Goal: Information Seeking & Learning: Learn about a topic

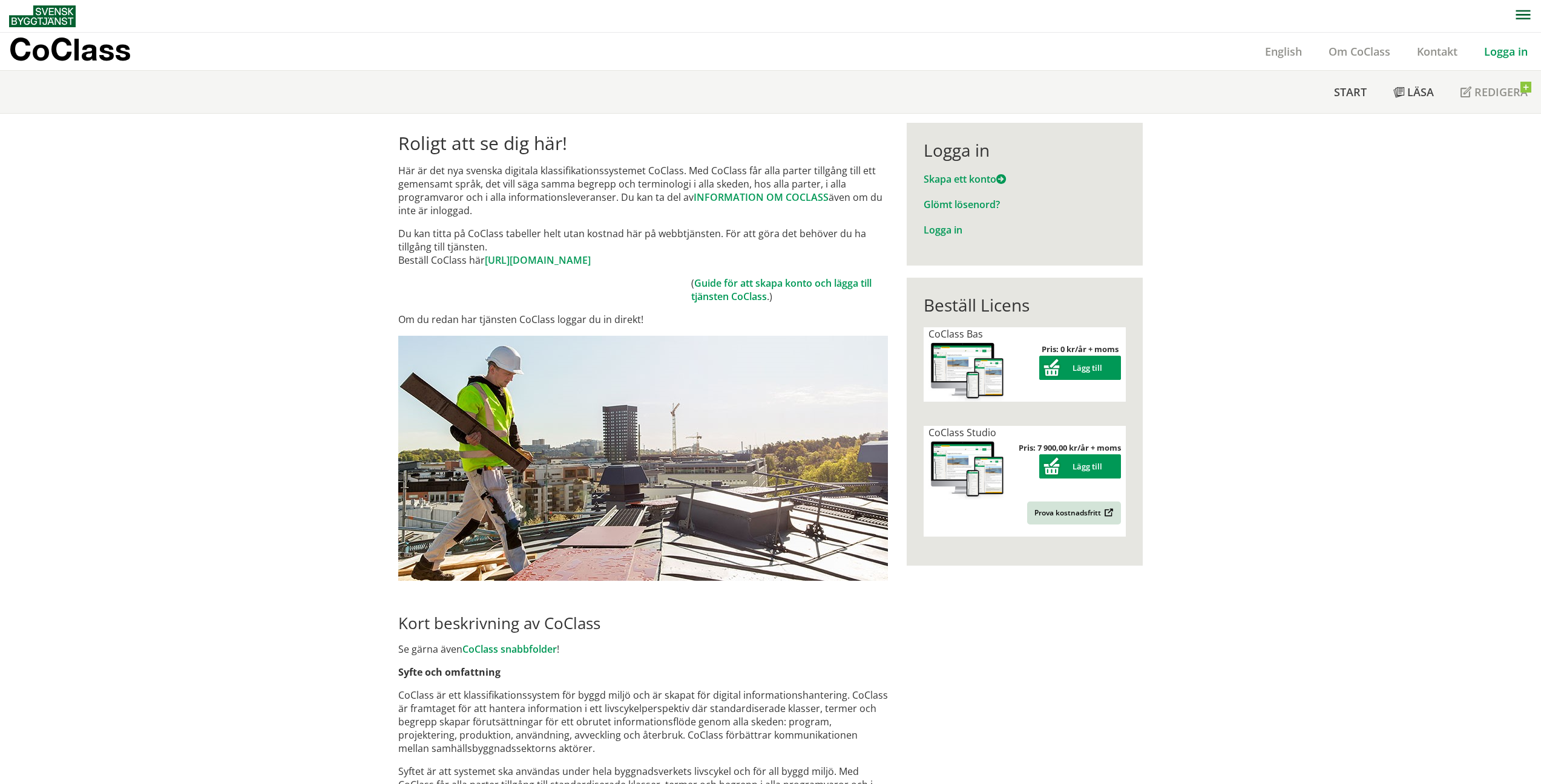
click at [1485, 51] on link "Logga in" at bounding box center [1506, 51] width 70 height 15
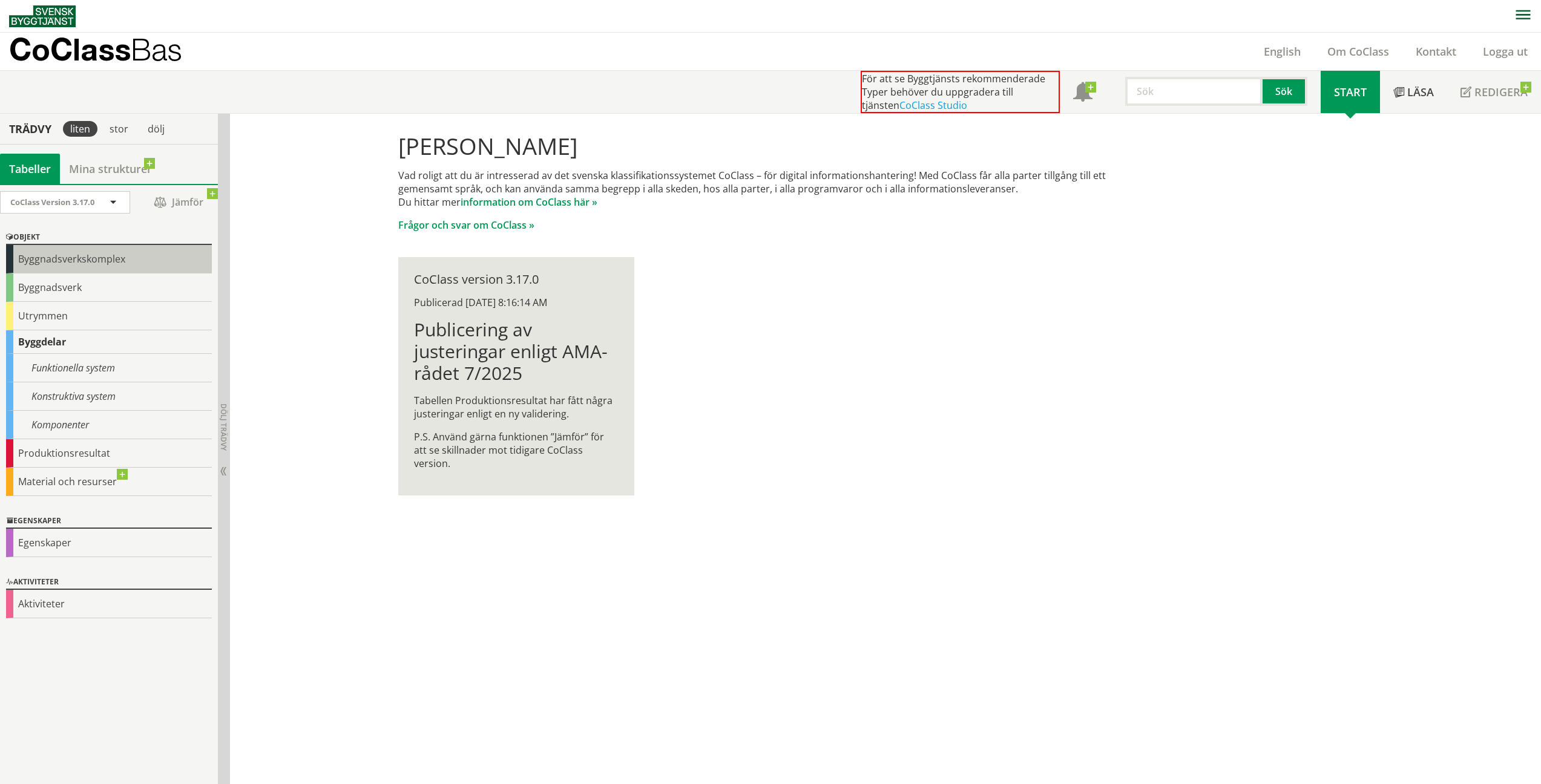
click at [39, 270] on div "Byggnadsverkskomplex" at bounding box center [109, 259] width 206 height 28
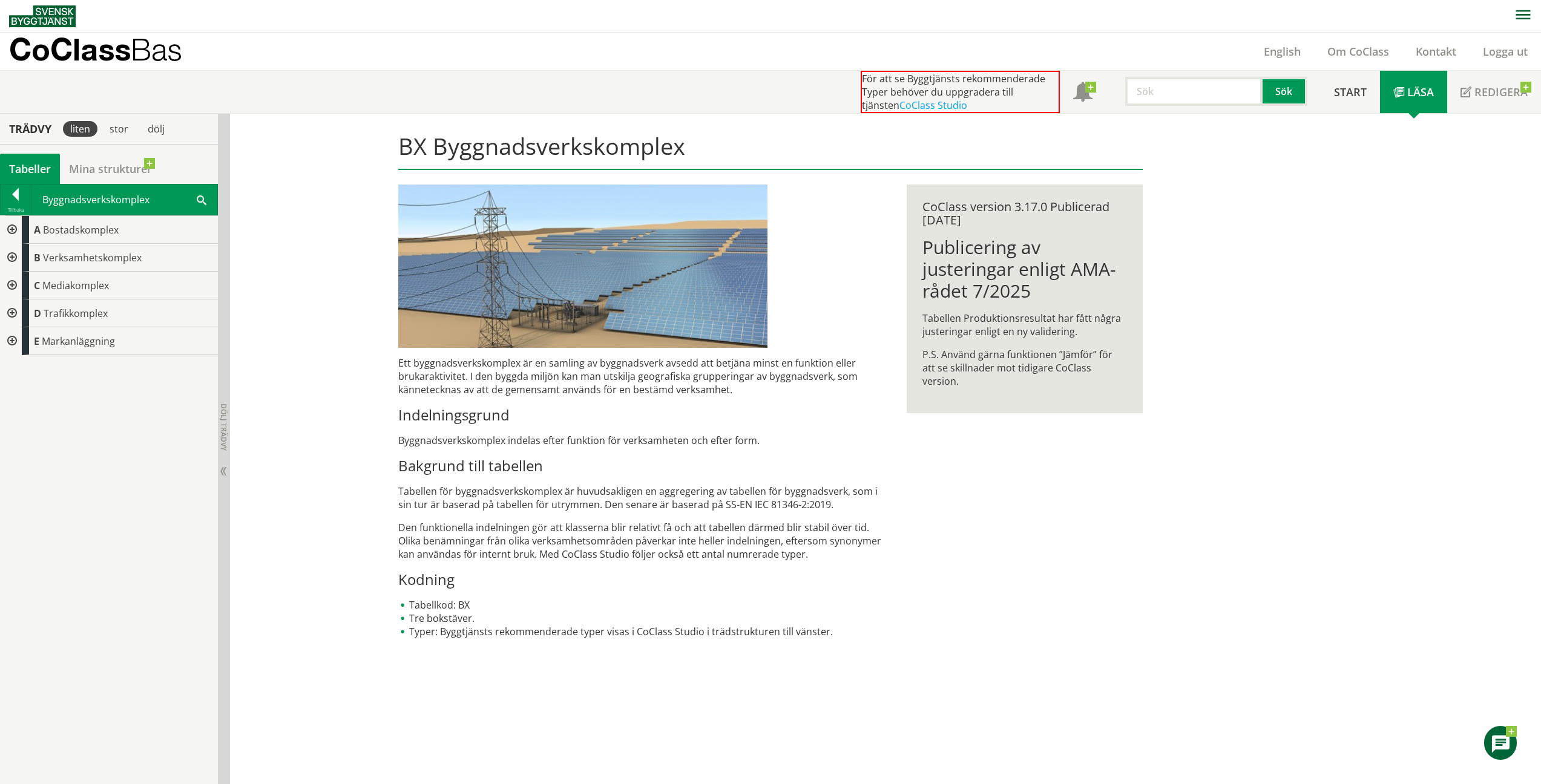
click at [10, 227] on div at bounding box center [11, 230] width 22 height 28
click at [78, 232] on span "Bostadskomplex" at bounding box center [81, 230] width 76 height 13
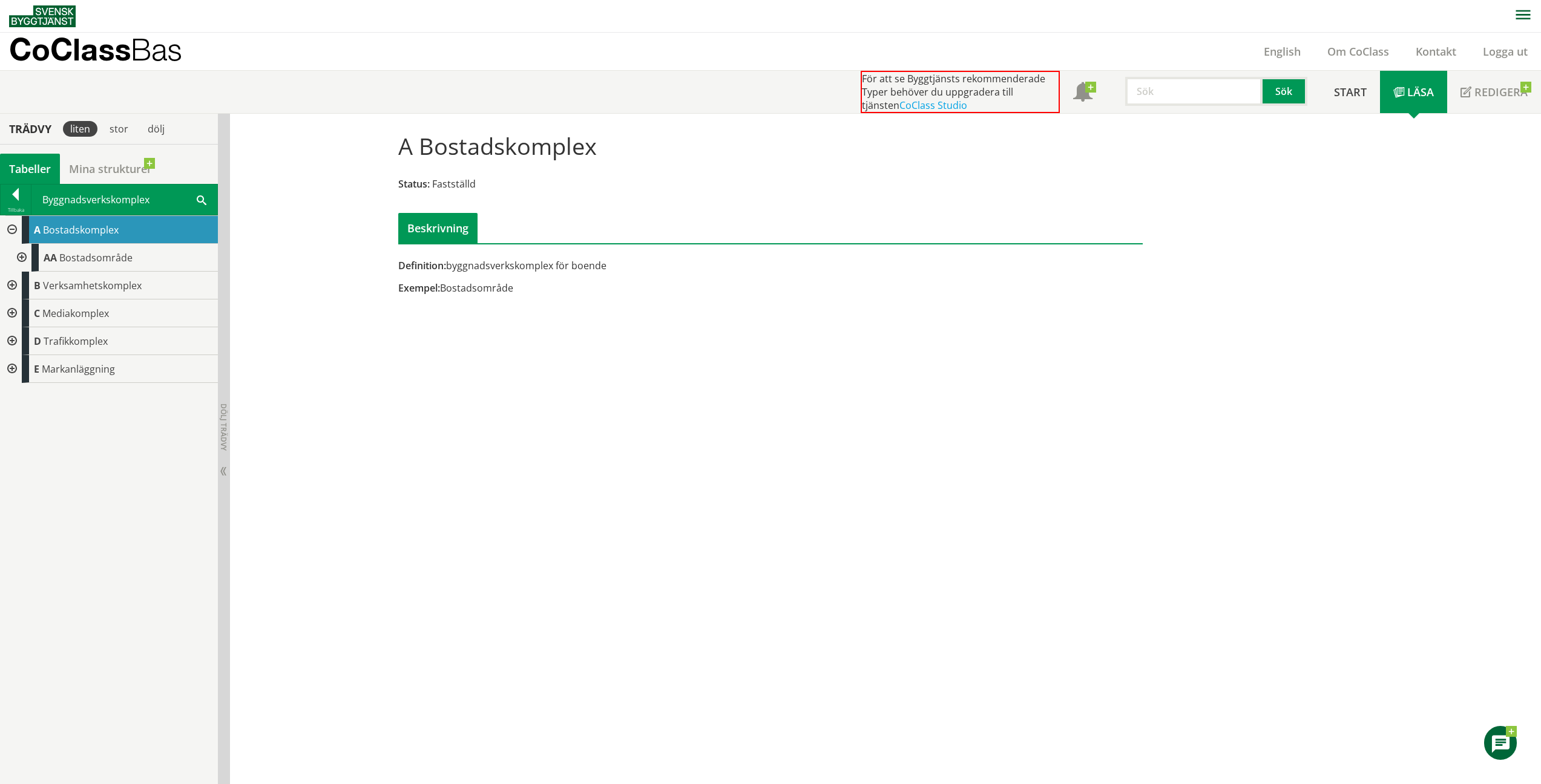
click at [22, 256] on div at bounding box center [21, 257] width 22 height 28
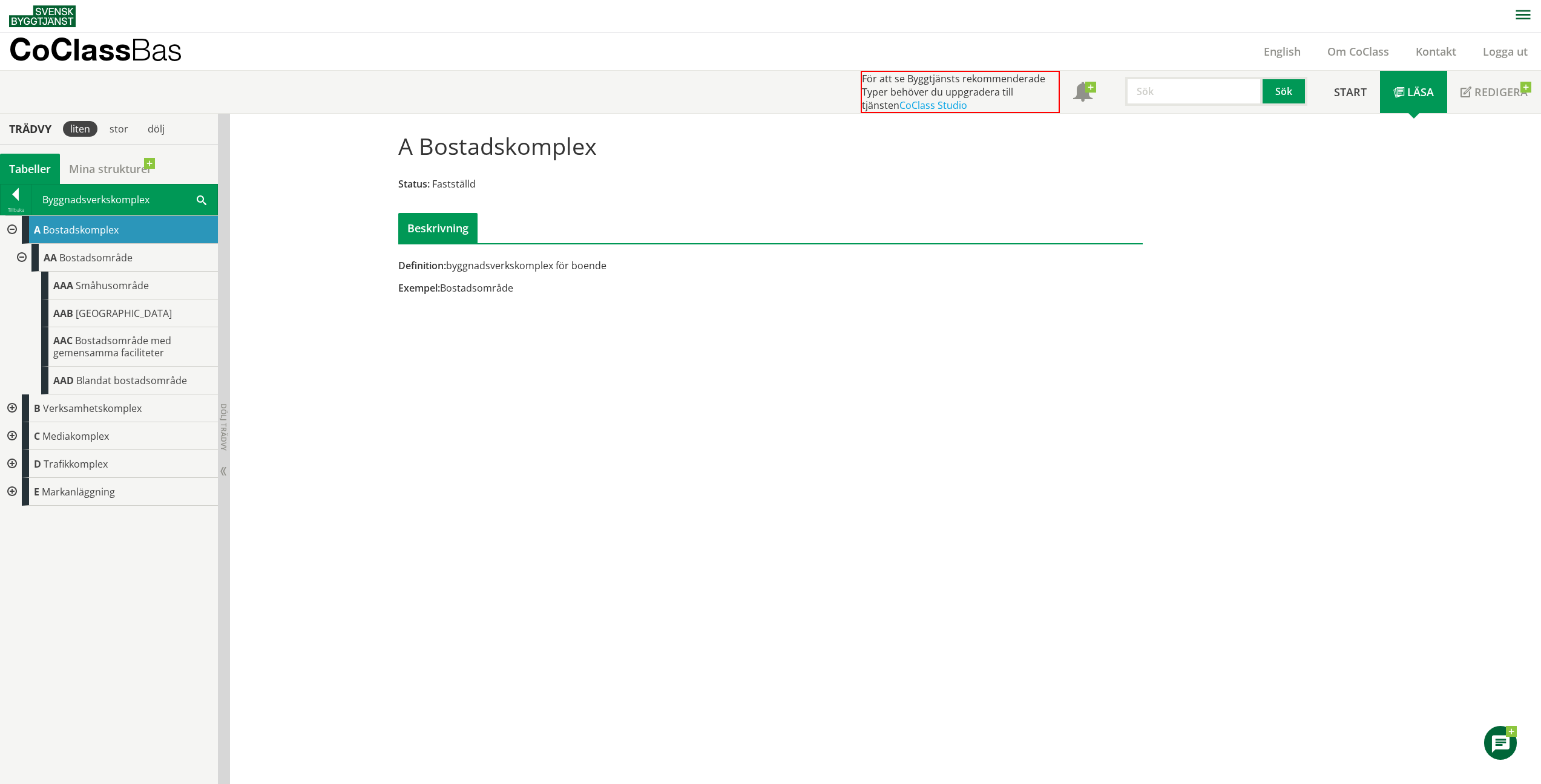
click at [429, 285] on span "Exempel:" at bounding box center [419, 288] width 42 height 13
drag, startPoint x: 429, startPoint y: 285, endPoint x: 555, endPoint y: 292, distance: 126.2
click at [555, 292] on div "Exempel: Bostadsområde" at bounding box center [643, 288] width 490 height 13
click at [150, 295] on div "AAA Småhusområde" at bounding box center [129, 285] width 177 height 28
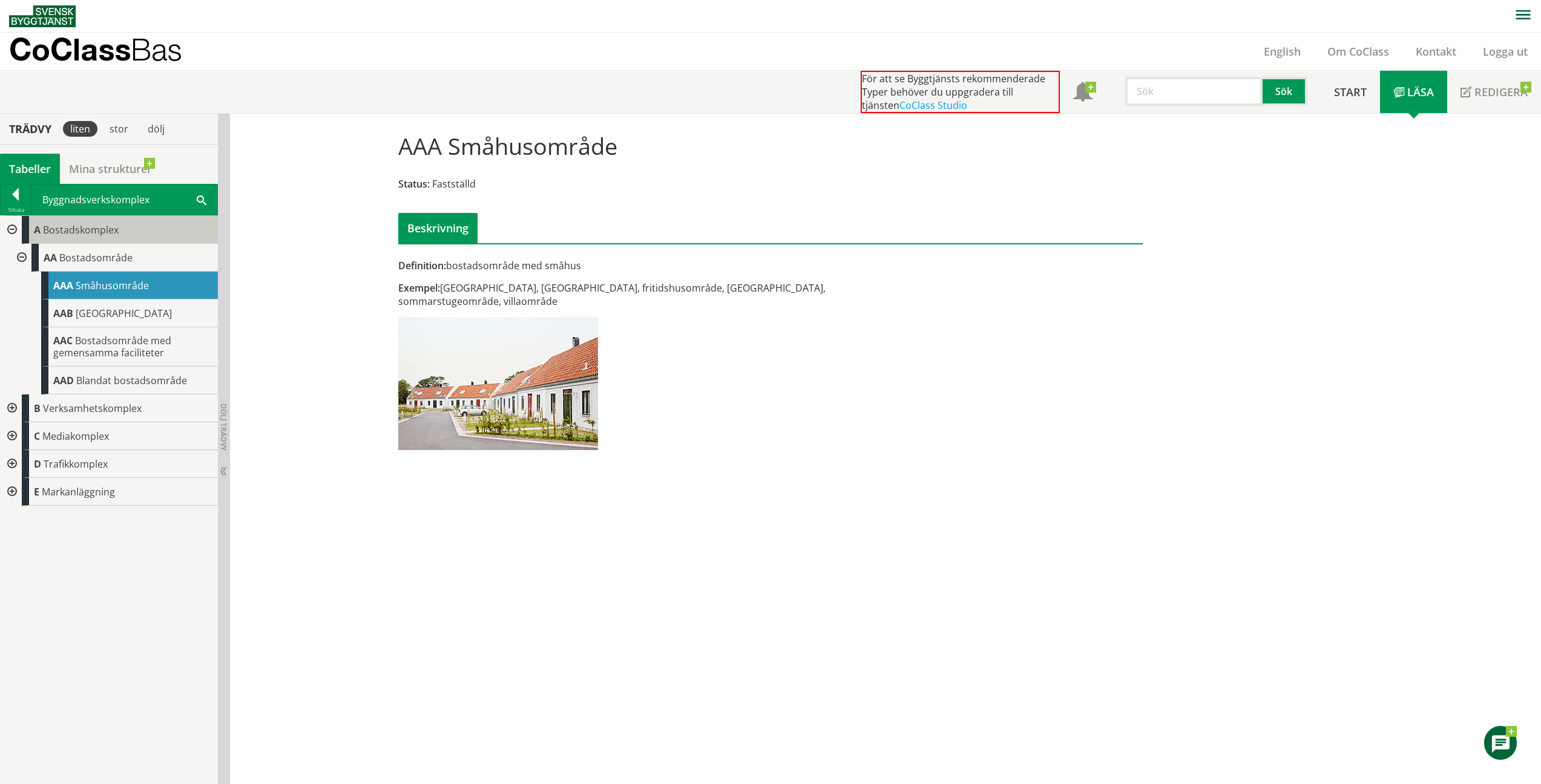
click at [122, 236] on div "A Bostadskomplex" at bounding box center [120, 230] width 196 height 28
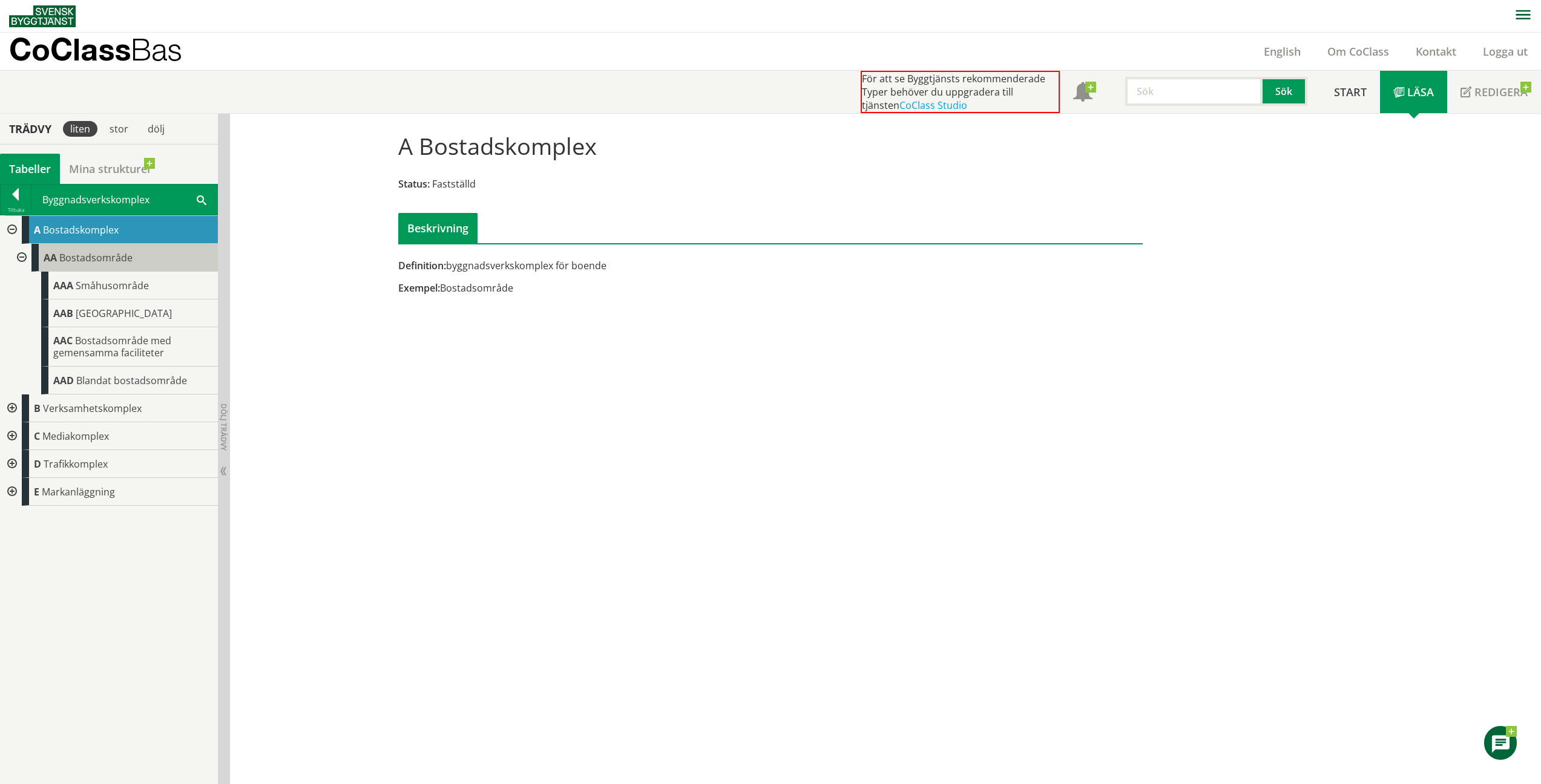
click at [107, 258] on span "Bostadsområde" at bounding box center [96, 258] width 73 height 13
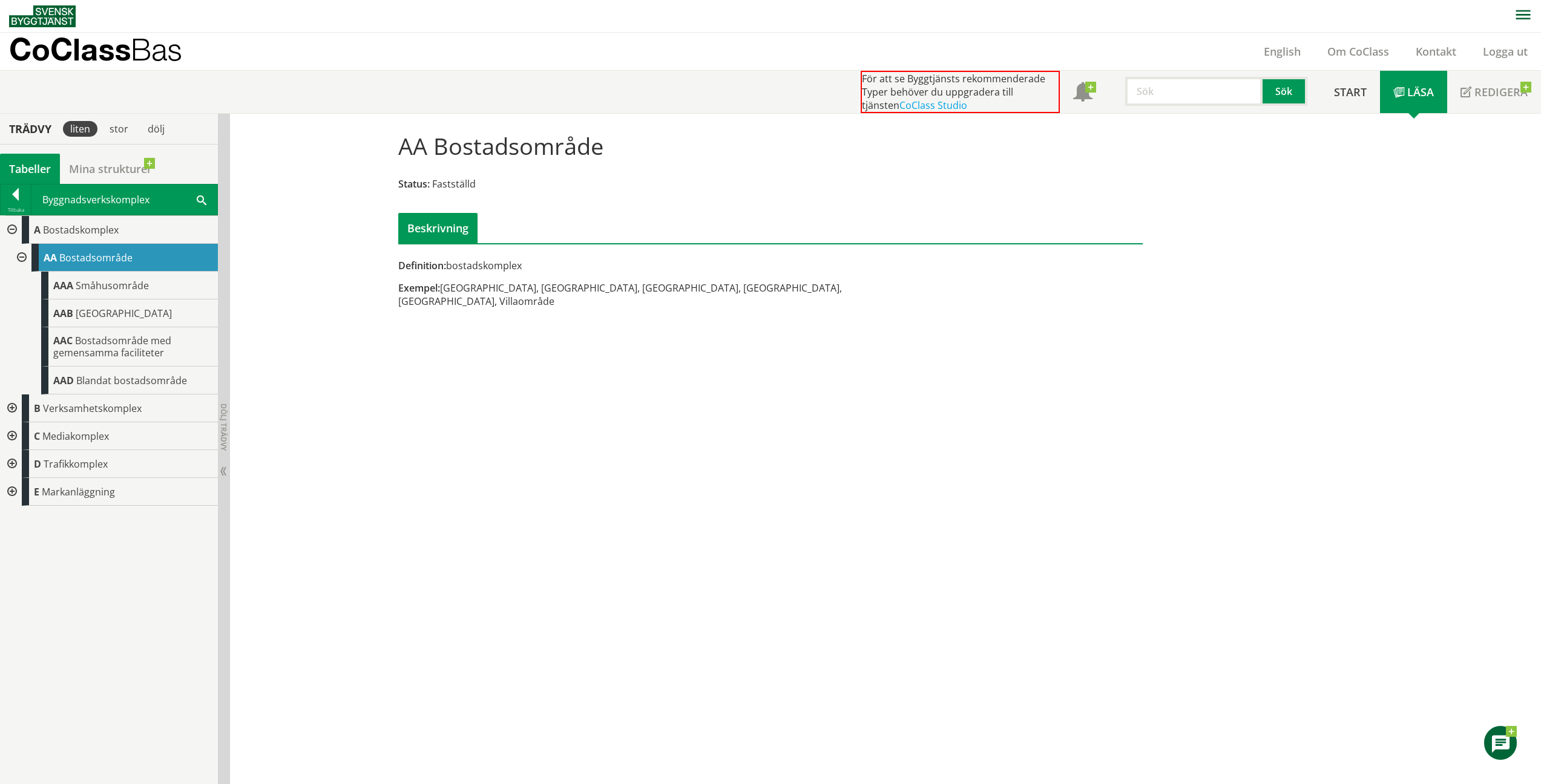
click at [149, 293] on div "AAA Småhusområde" at bounding box center [129, 285] width 177 height 28
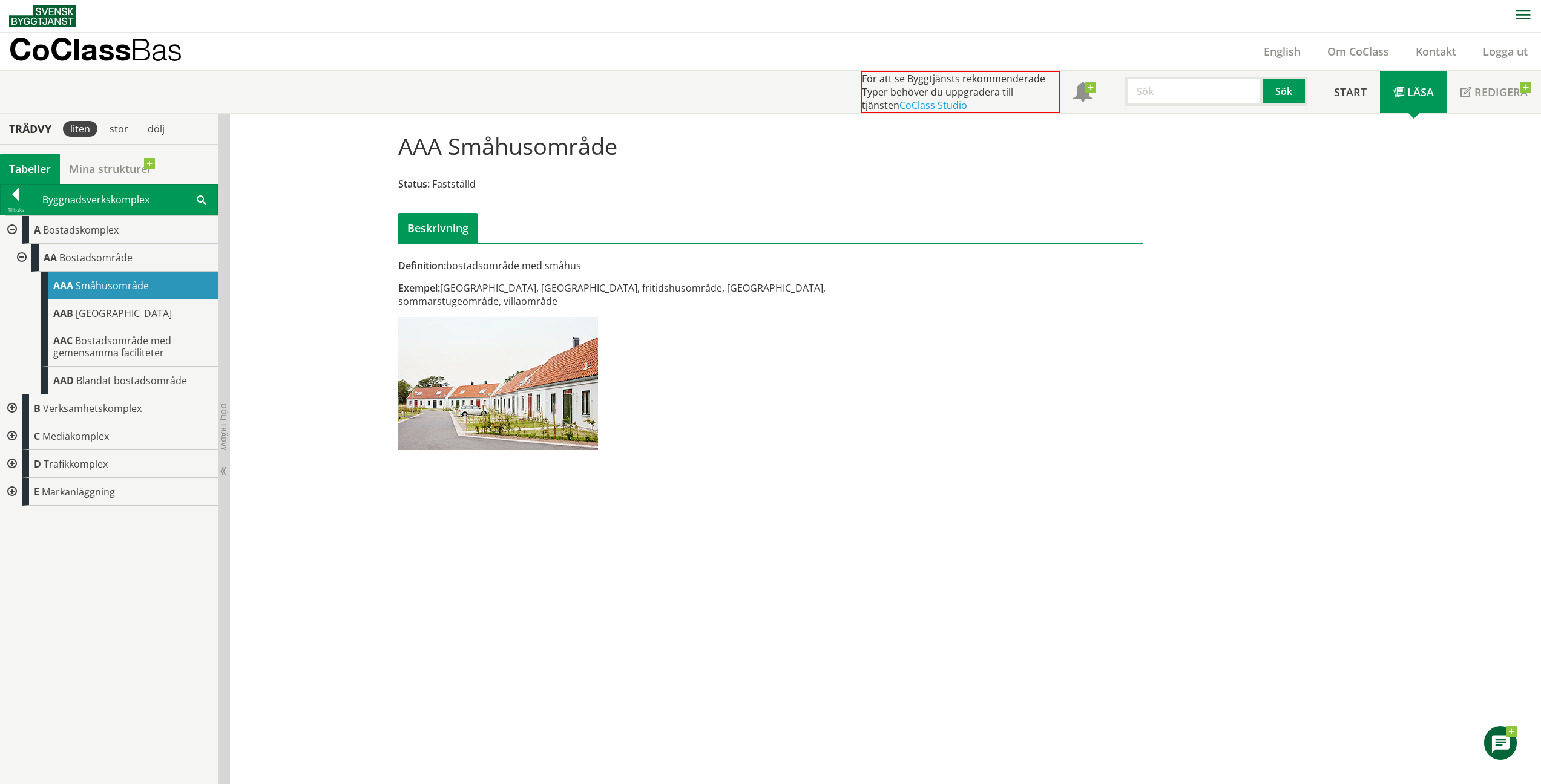
click at [120, 308] on span "Flerbostadshusområde" at bounding box center [124, 313] width 96 height 13
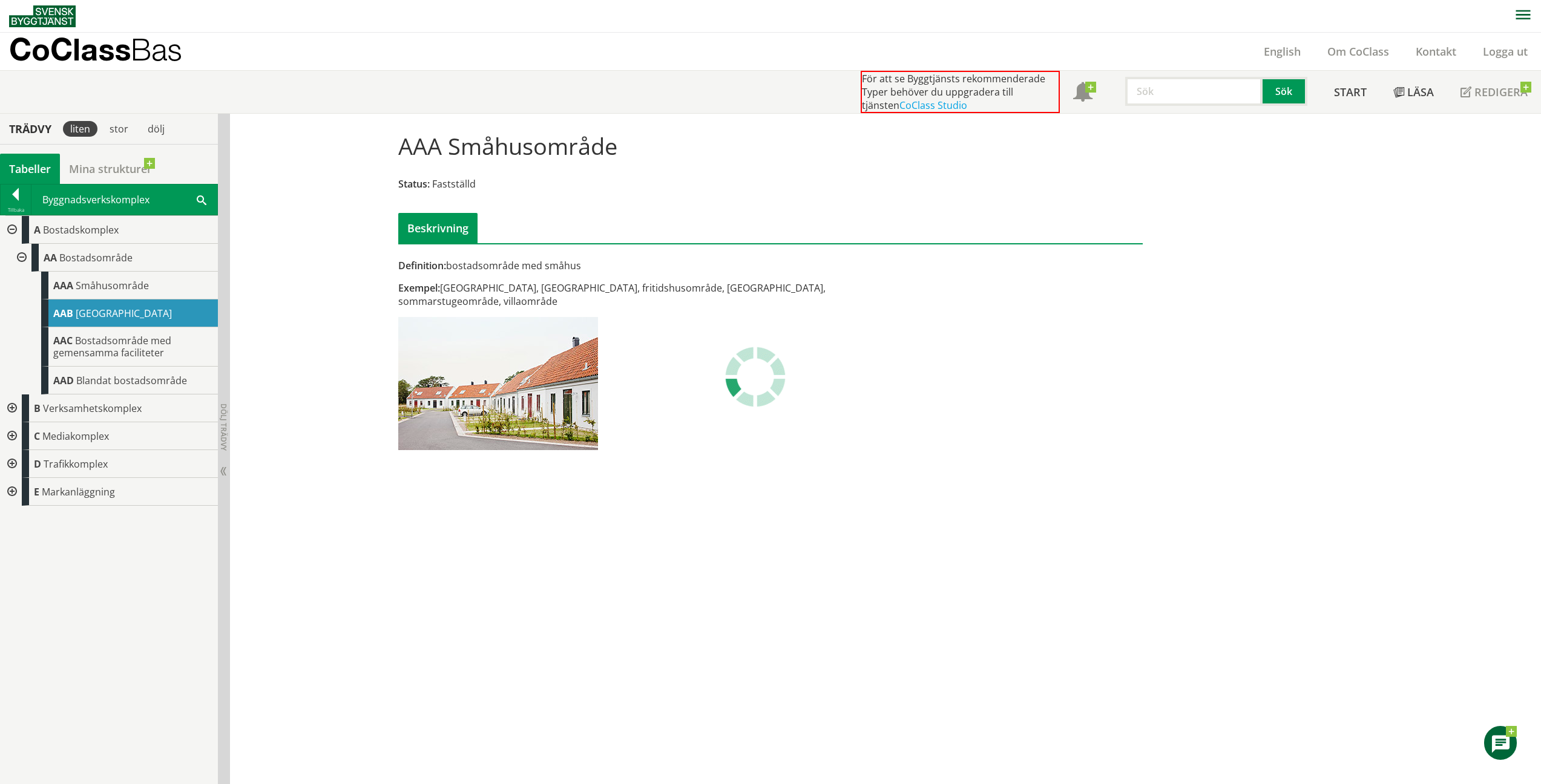
click at [120, 308] on span "Flerbostadshusområde" at bounding box center [124, 313] width 96 height 13
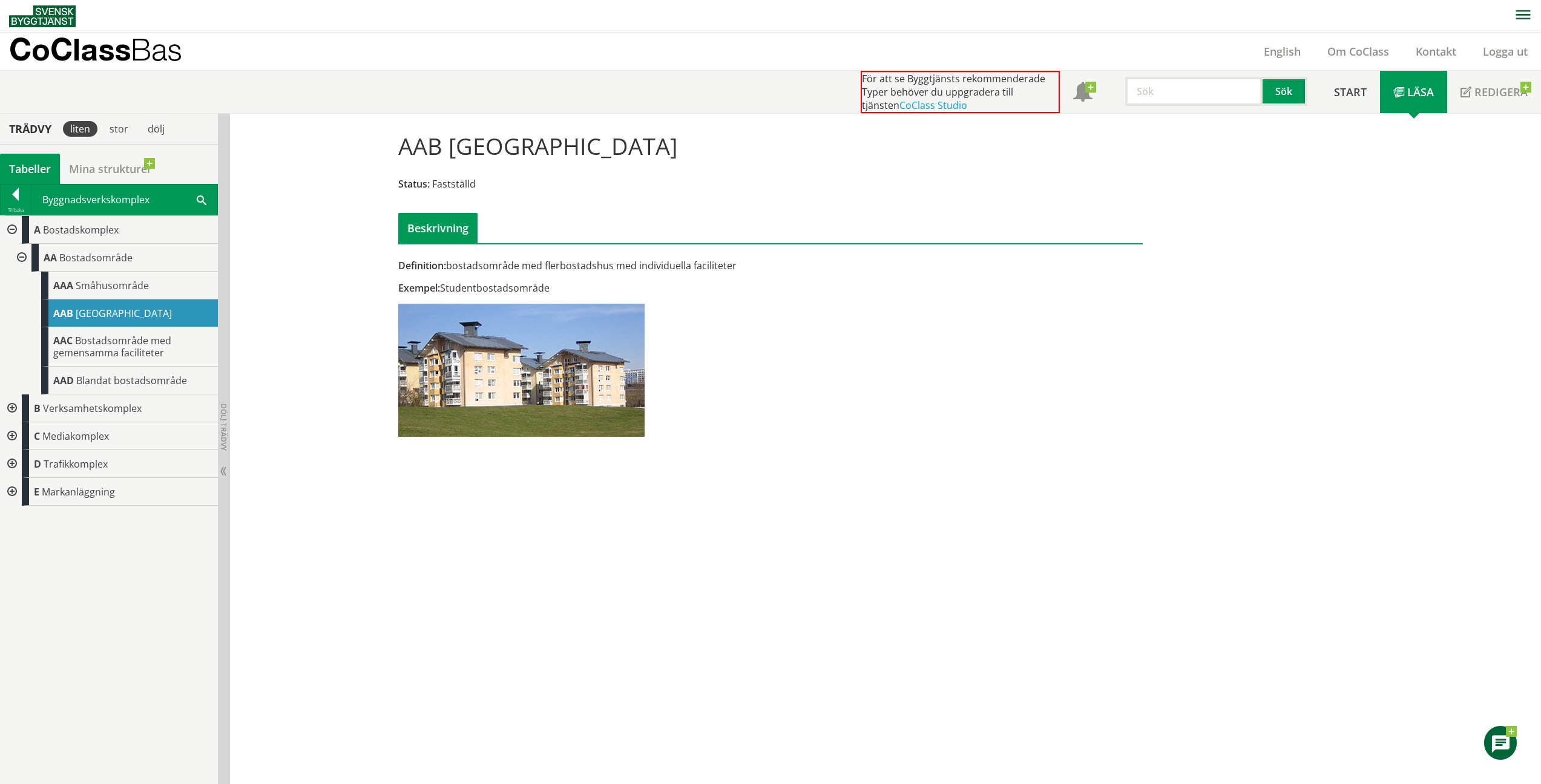
click at [114, 337] on span "Bostadsområde med gemensamma faciliteter" at bounding box center [112, 347] width 118 height 26
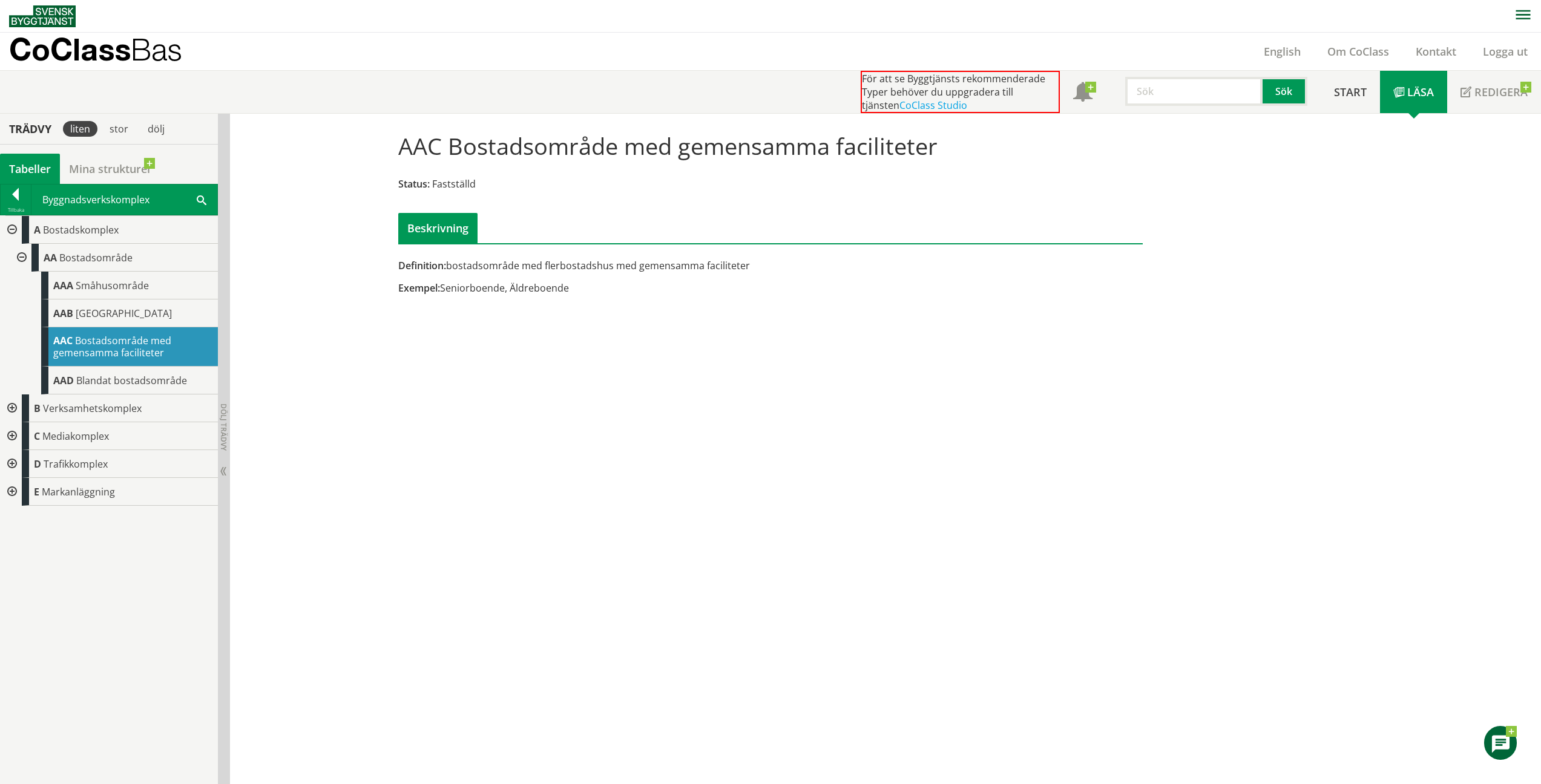
click at [125, 382] on span "Blandat bostadsområde" at bounding box center [132, 381] width 111 height 13
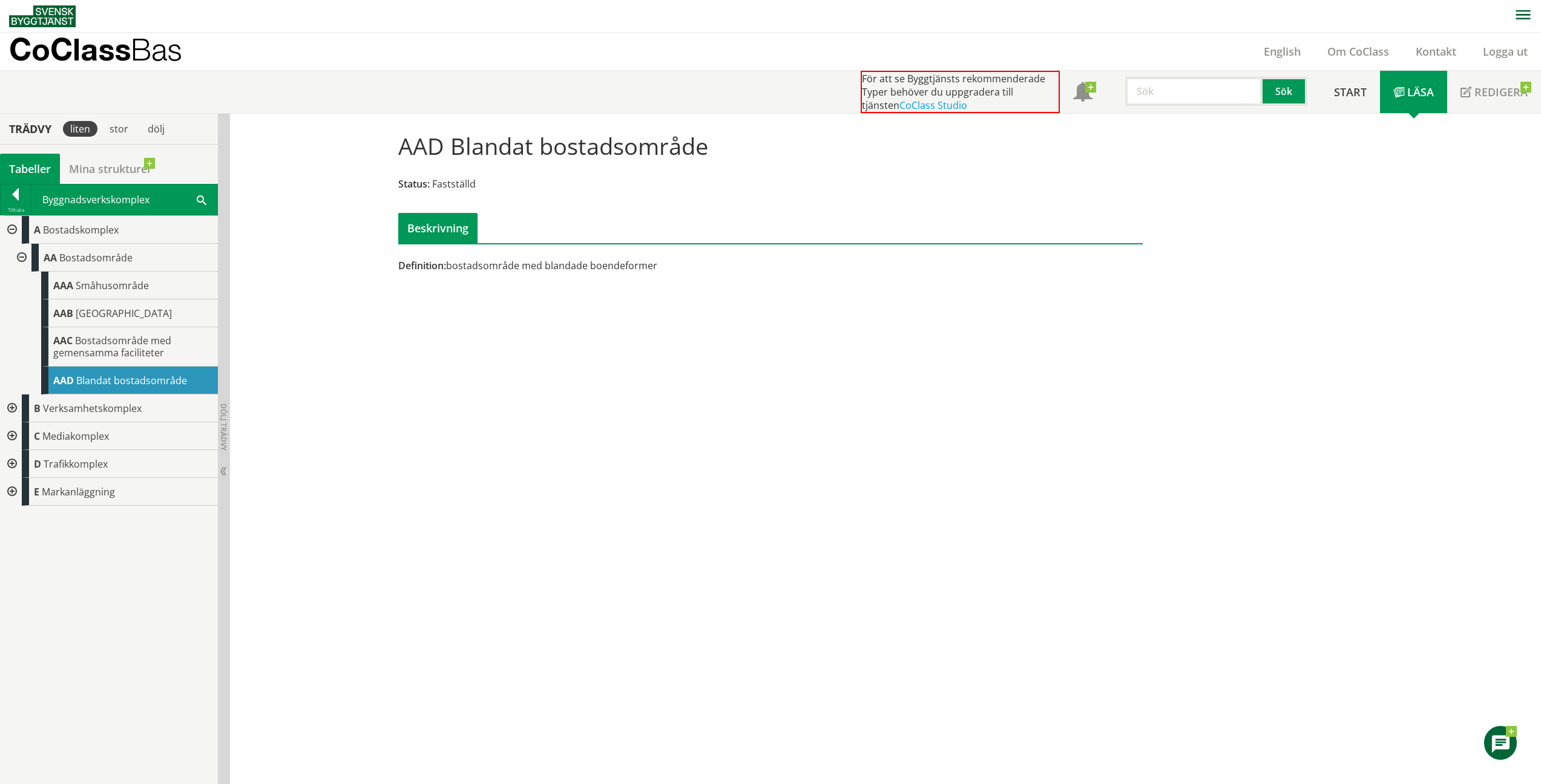
click at [141, 287] on span "Småhusområde" at bounding box center [113, 286] width 73 height 13
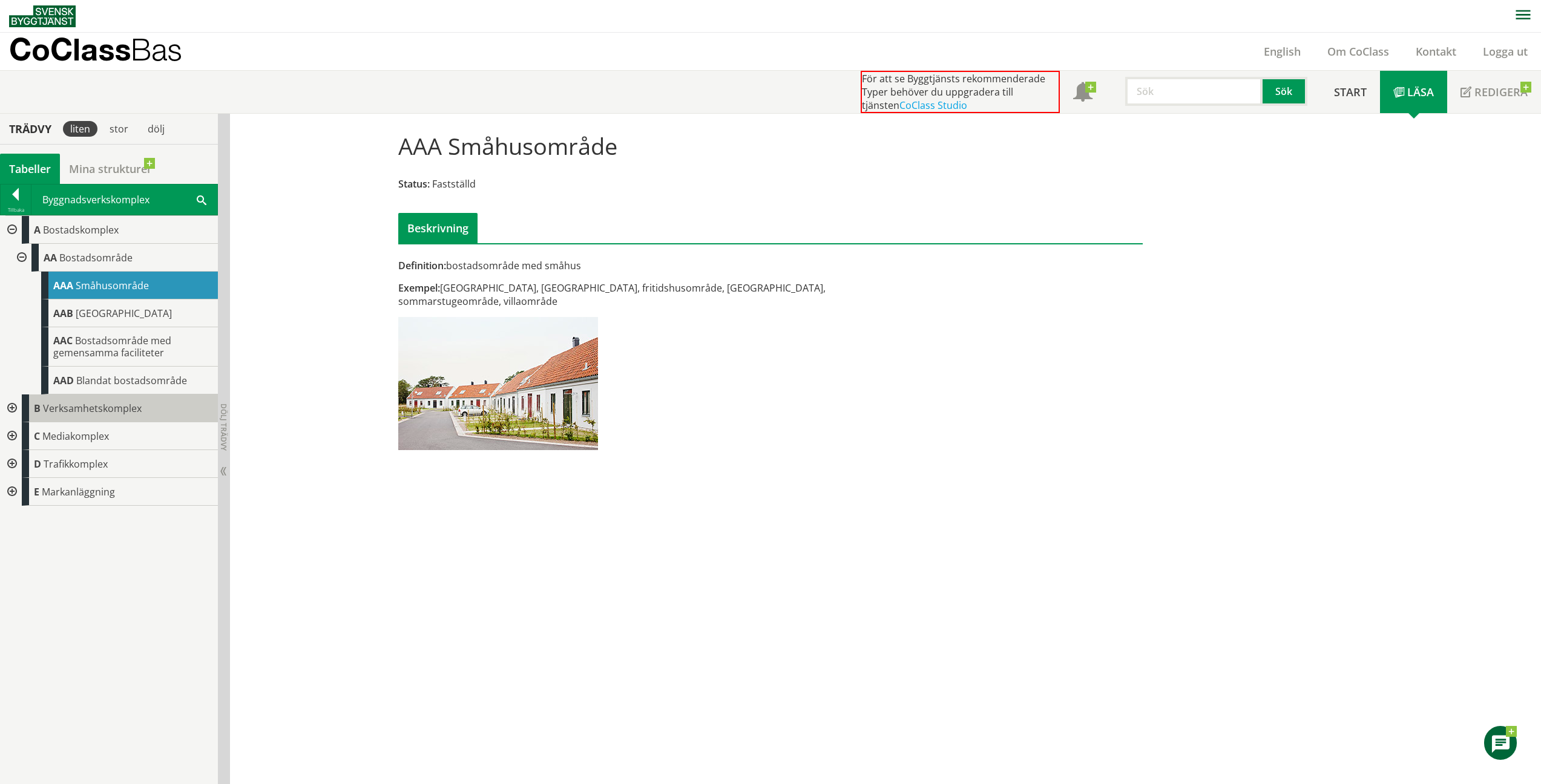
click at [50, 405] on span "Verksamhetskomplex" at bounding box center [92, 409] width 99 height 13
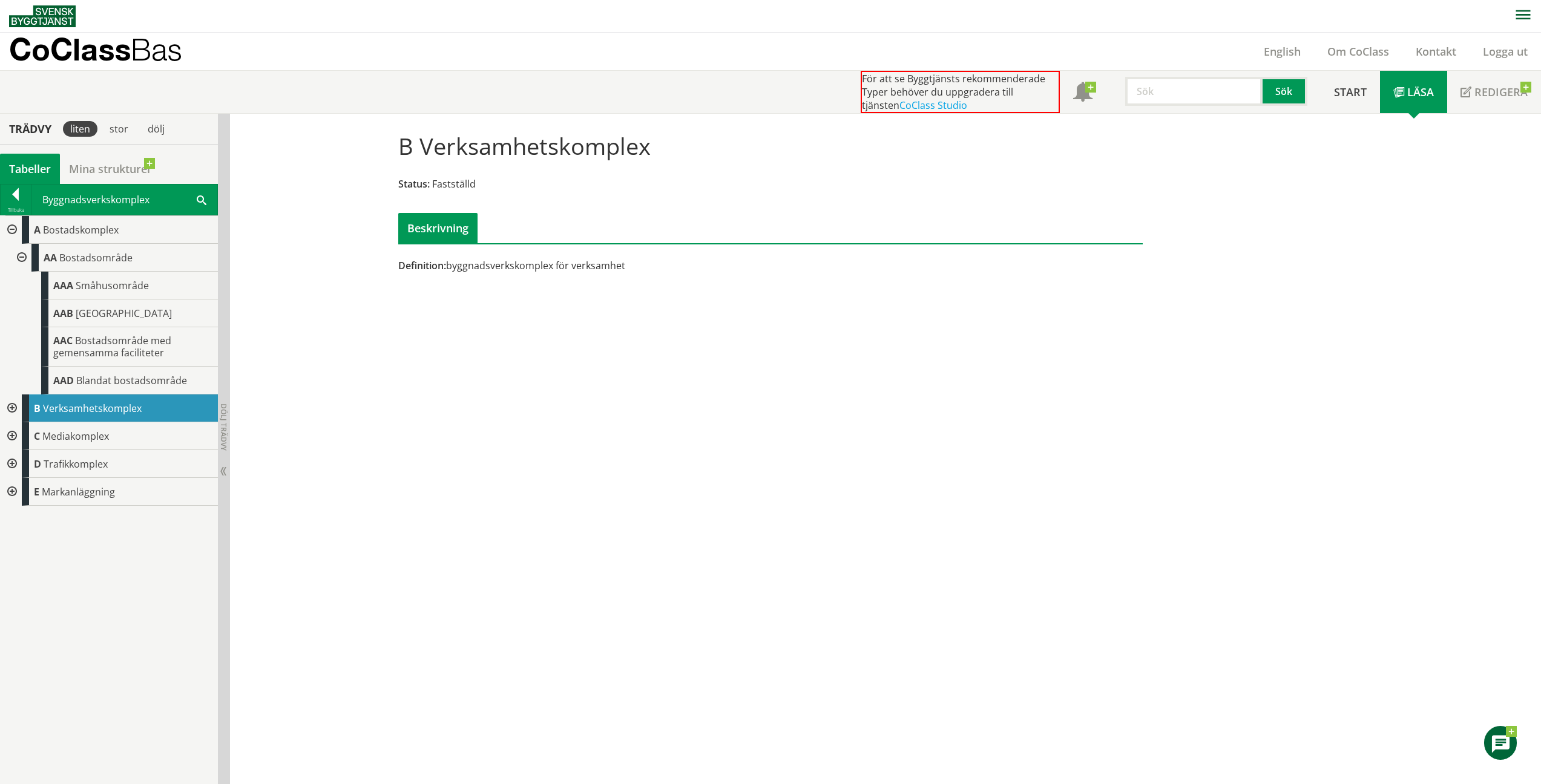
click at [10, 226] on div at bounding box center [11, 230] width 22 height 28
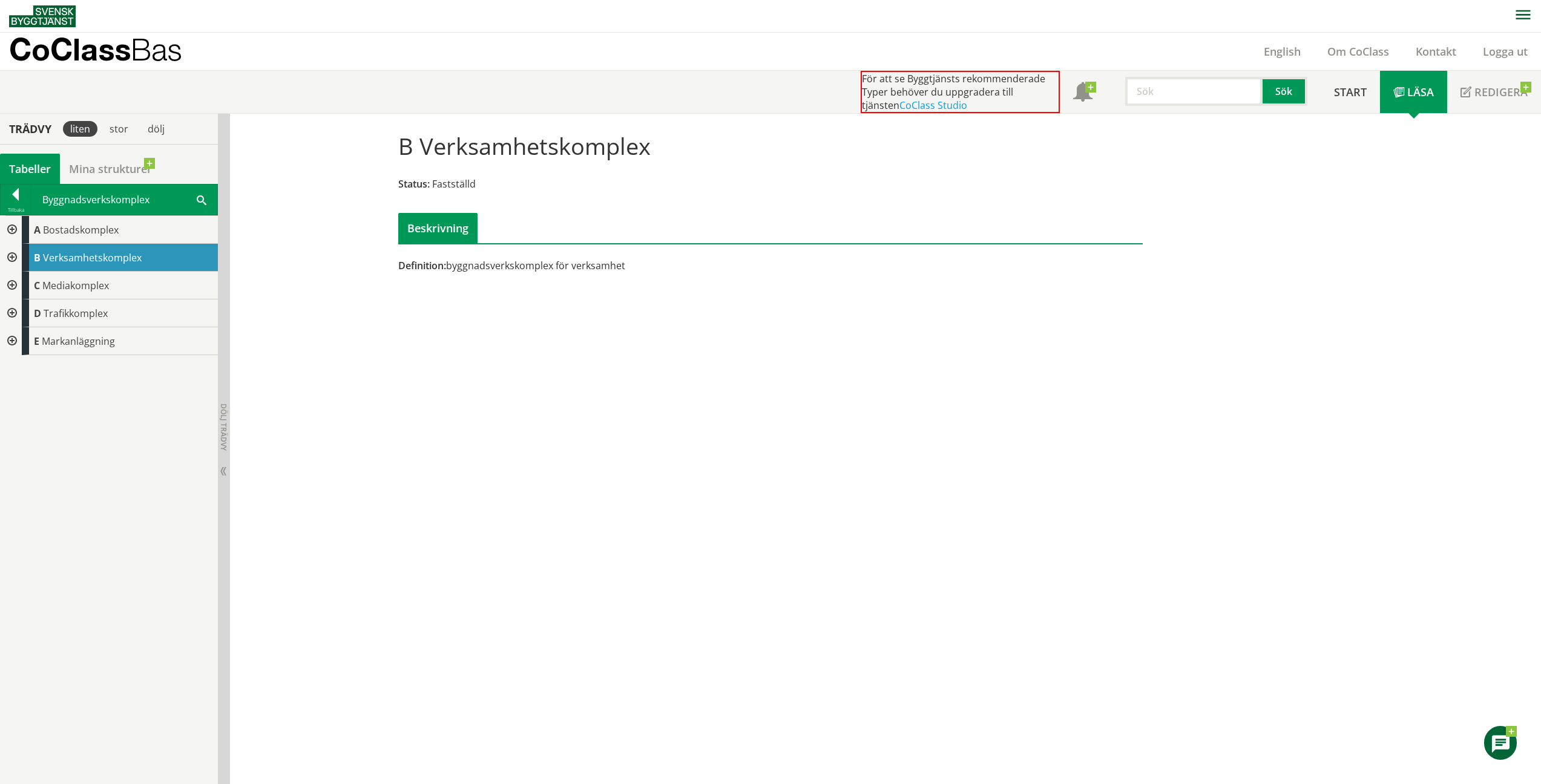
click at [12, 258] on div at bounding box center [11, 257] width 22 height 28
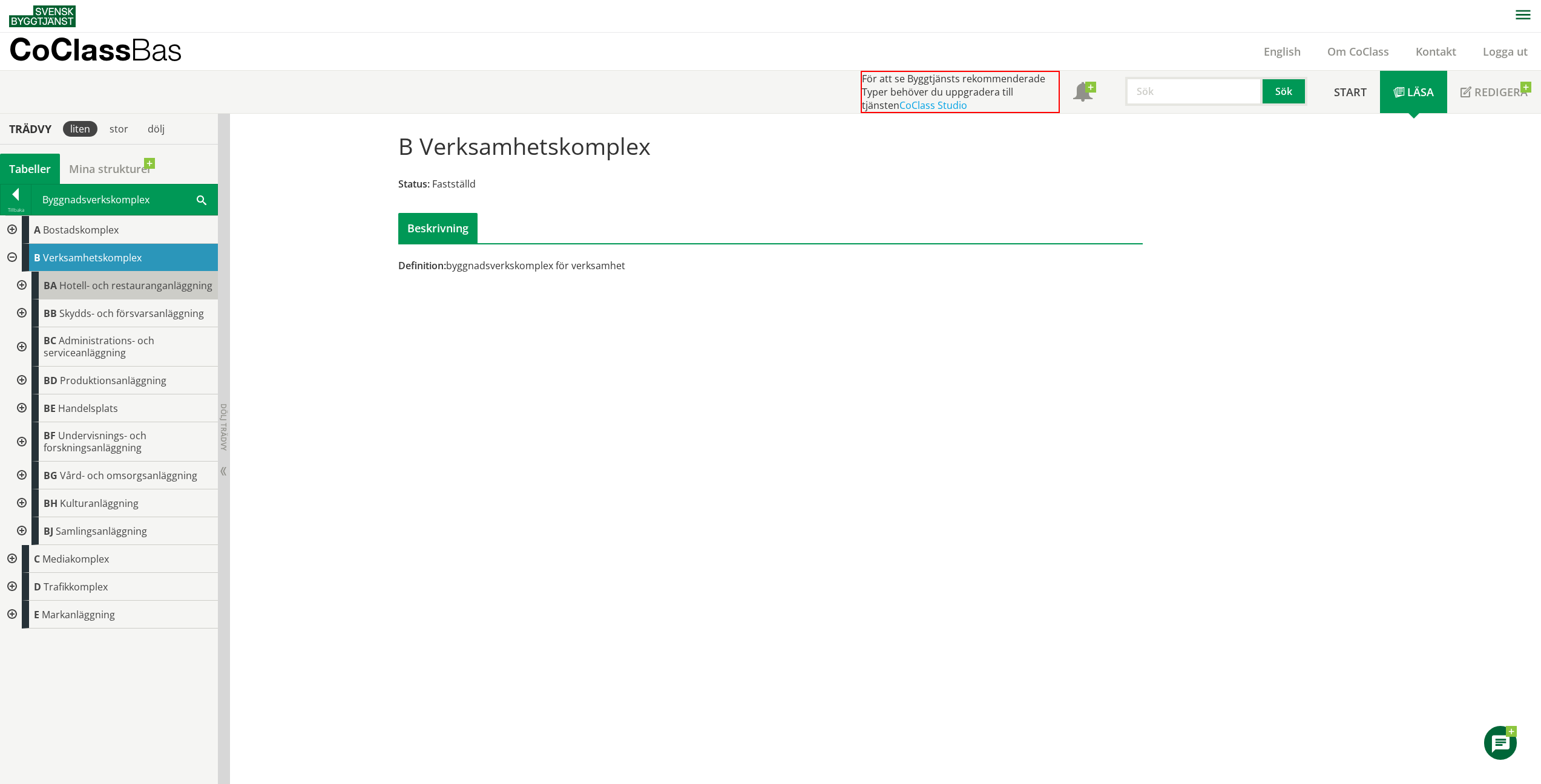
click at [67, 281] on span "Hotell- och restauranganläggning" at bounding box center [136, 286] width 153 height 13
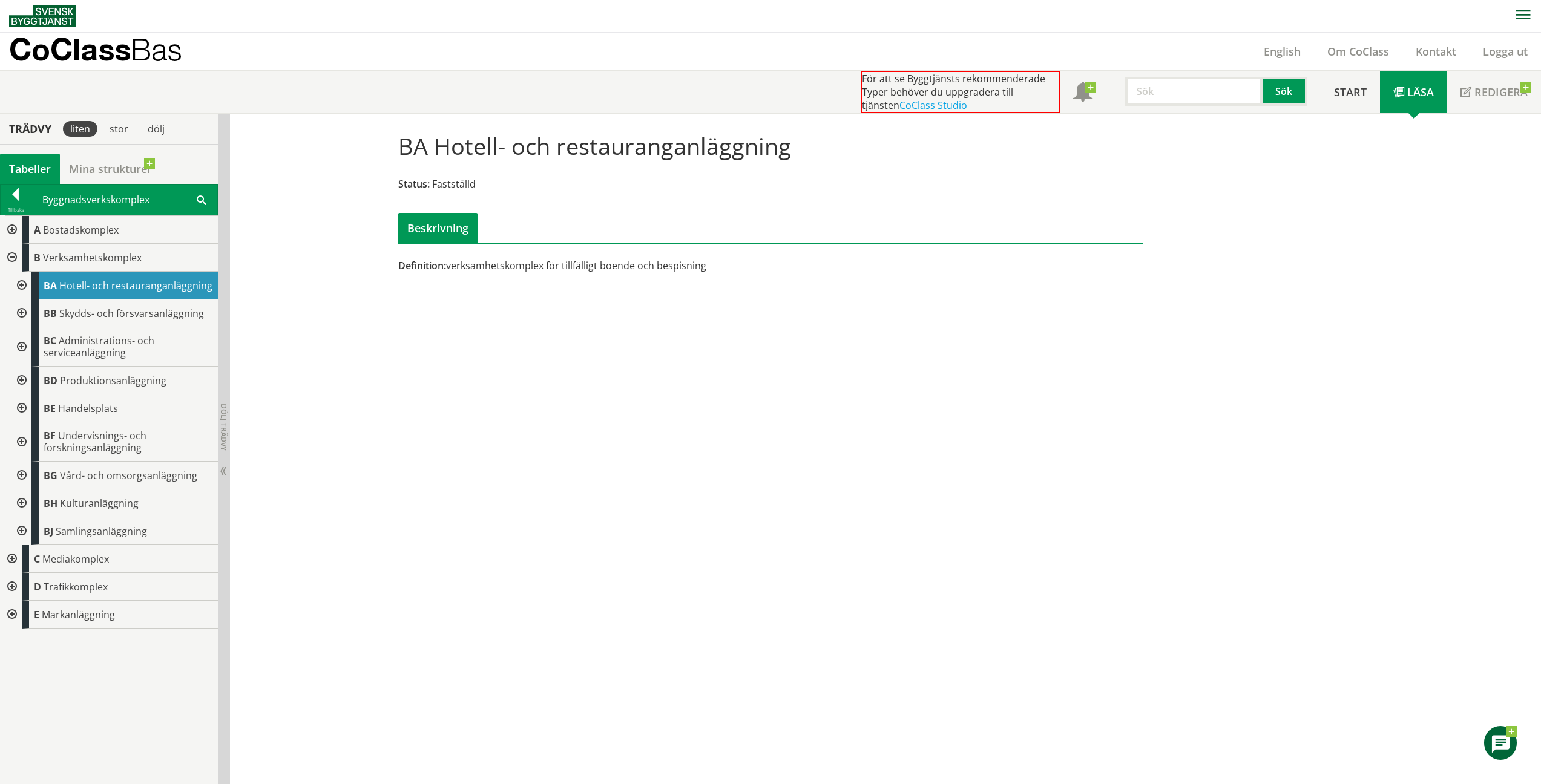
click at [20, 284] on div at bounding box center [21, 285] width 22 height 28
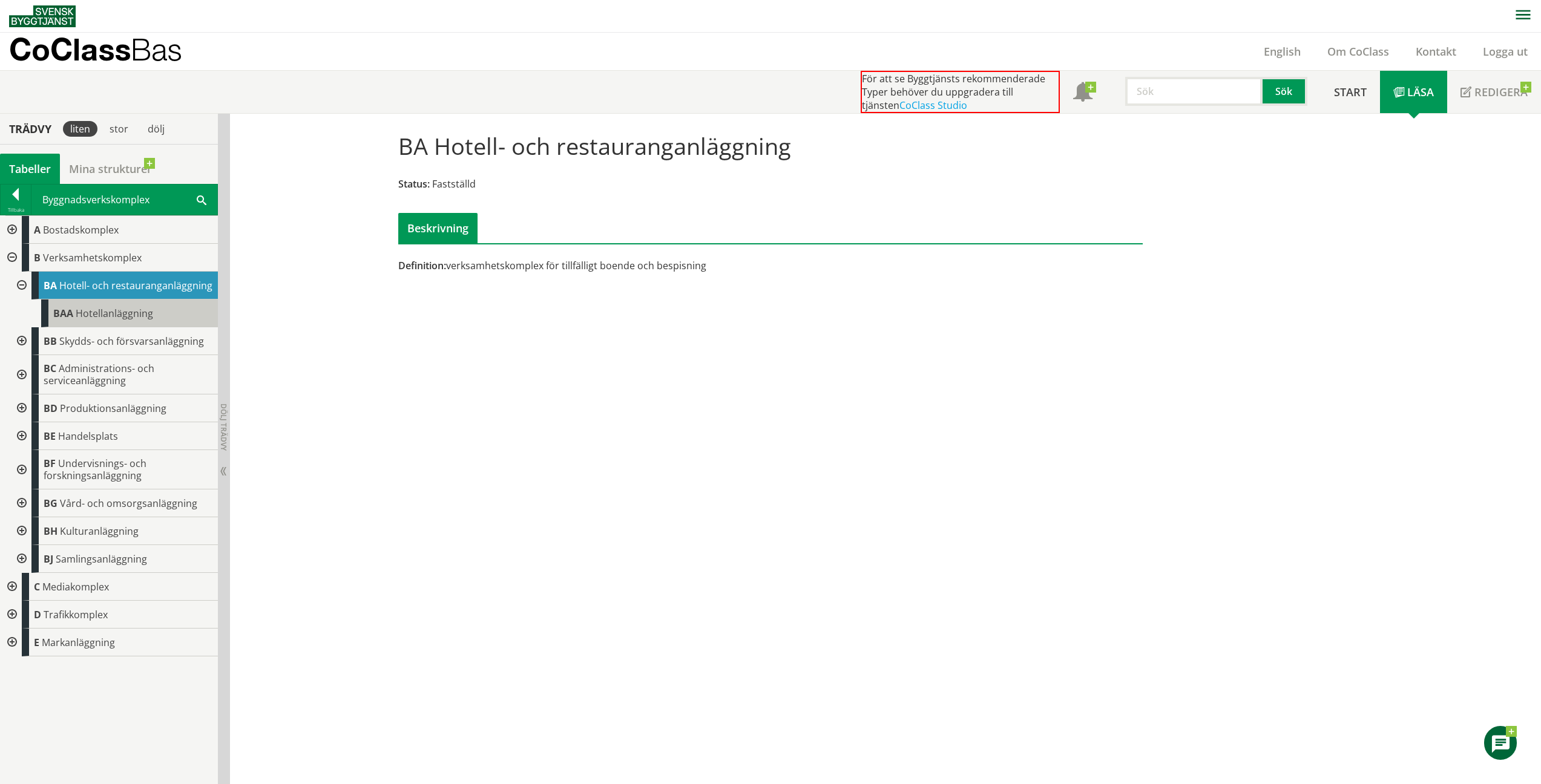
click at [167, 314] on div "BAA Hotellanläggning" at bounding box center [129, 313] width 177 height 28
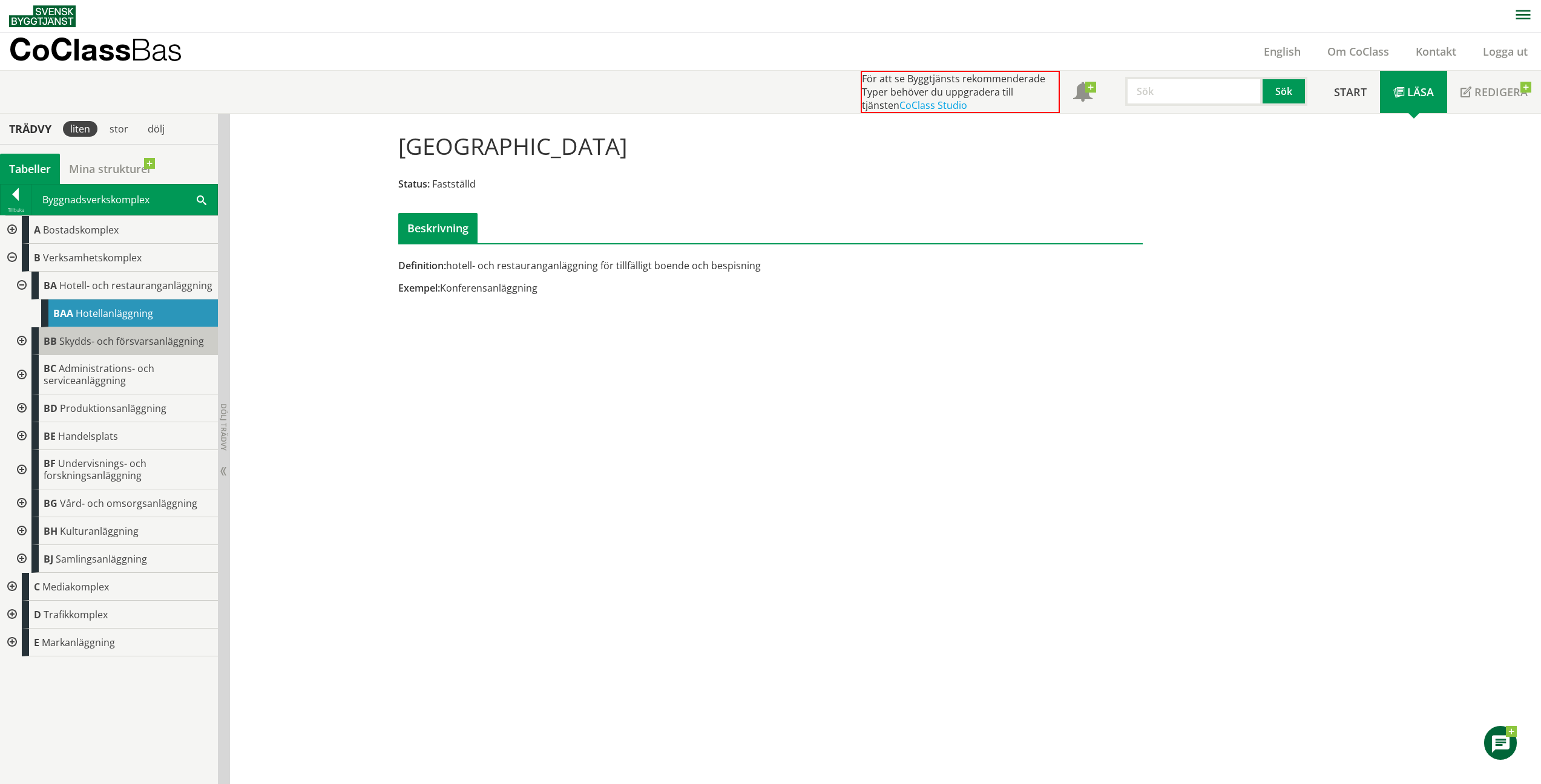
click at [72, 334] on div "BB Skydds- och försvarsanläggning" at bounding box center [124, 341] width 187 height 28
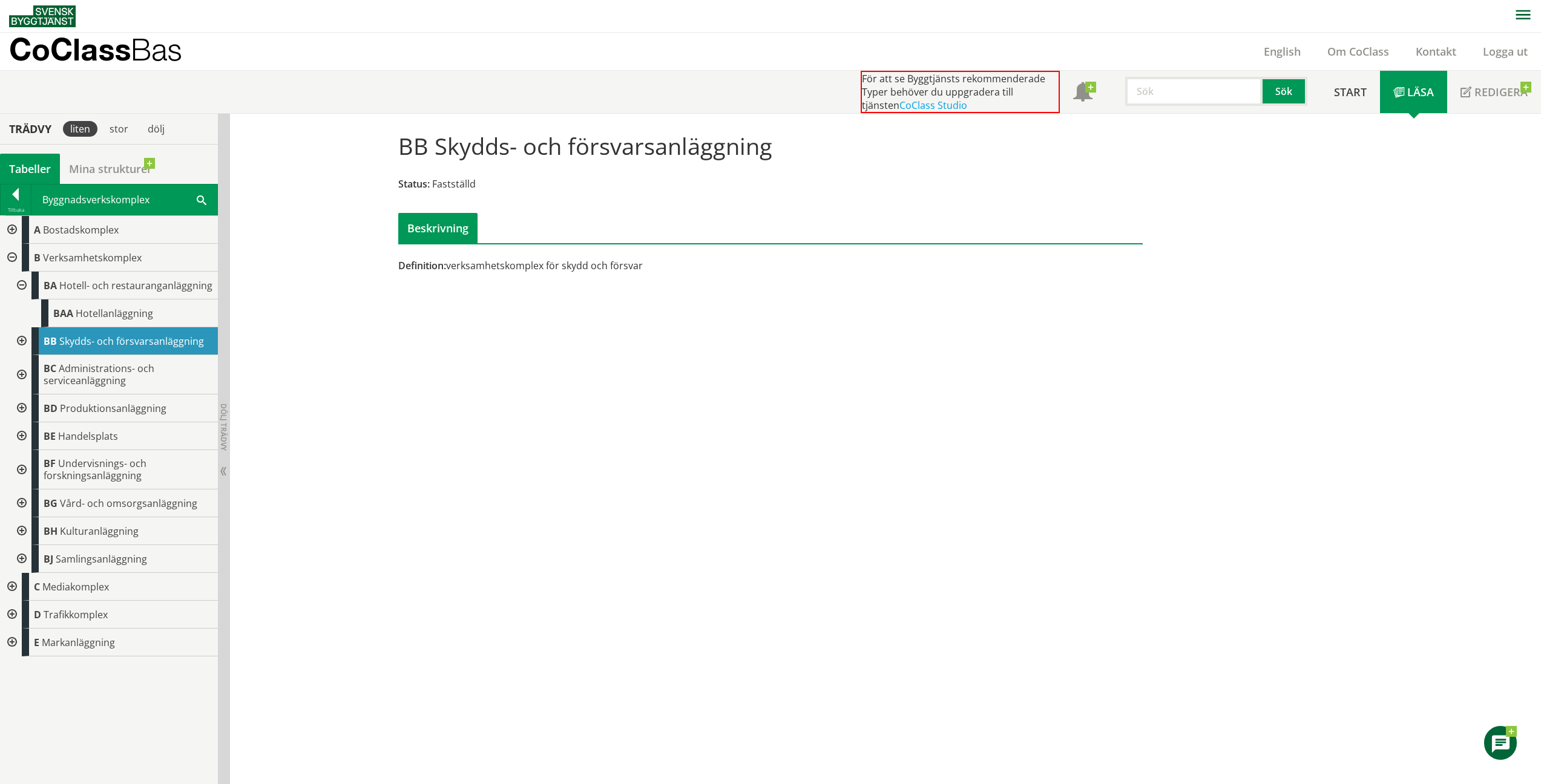
click at [21, 281] on div at bounding box center [21, 285] width 22 height 28
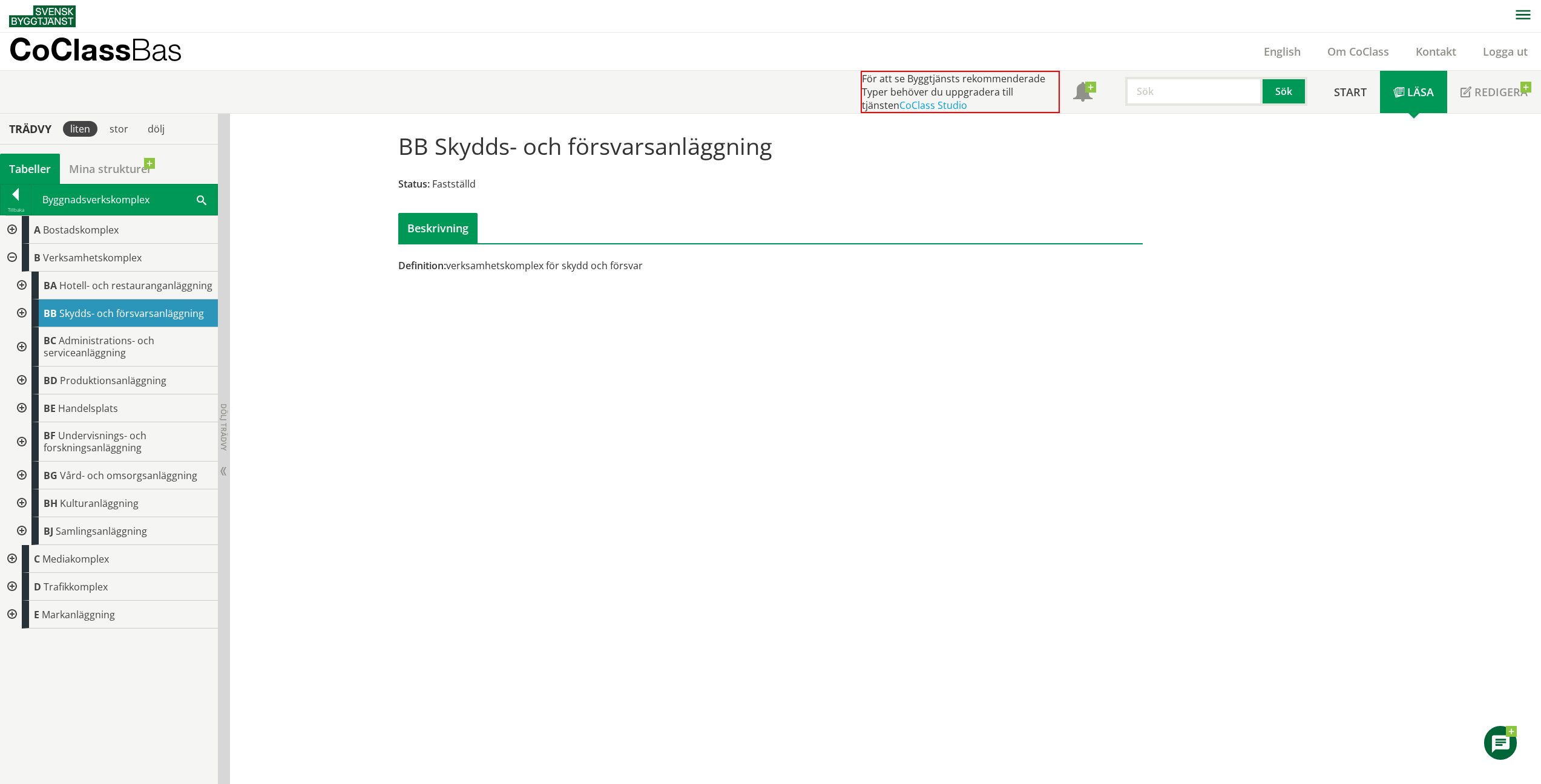
click at [20, 312] on div at bounding box center [21, 313] width 22 height 28
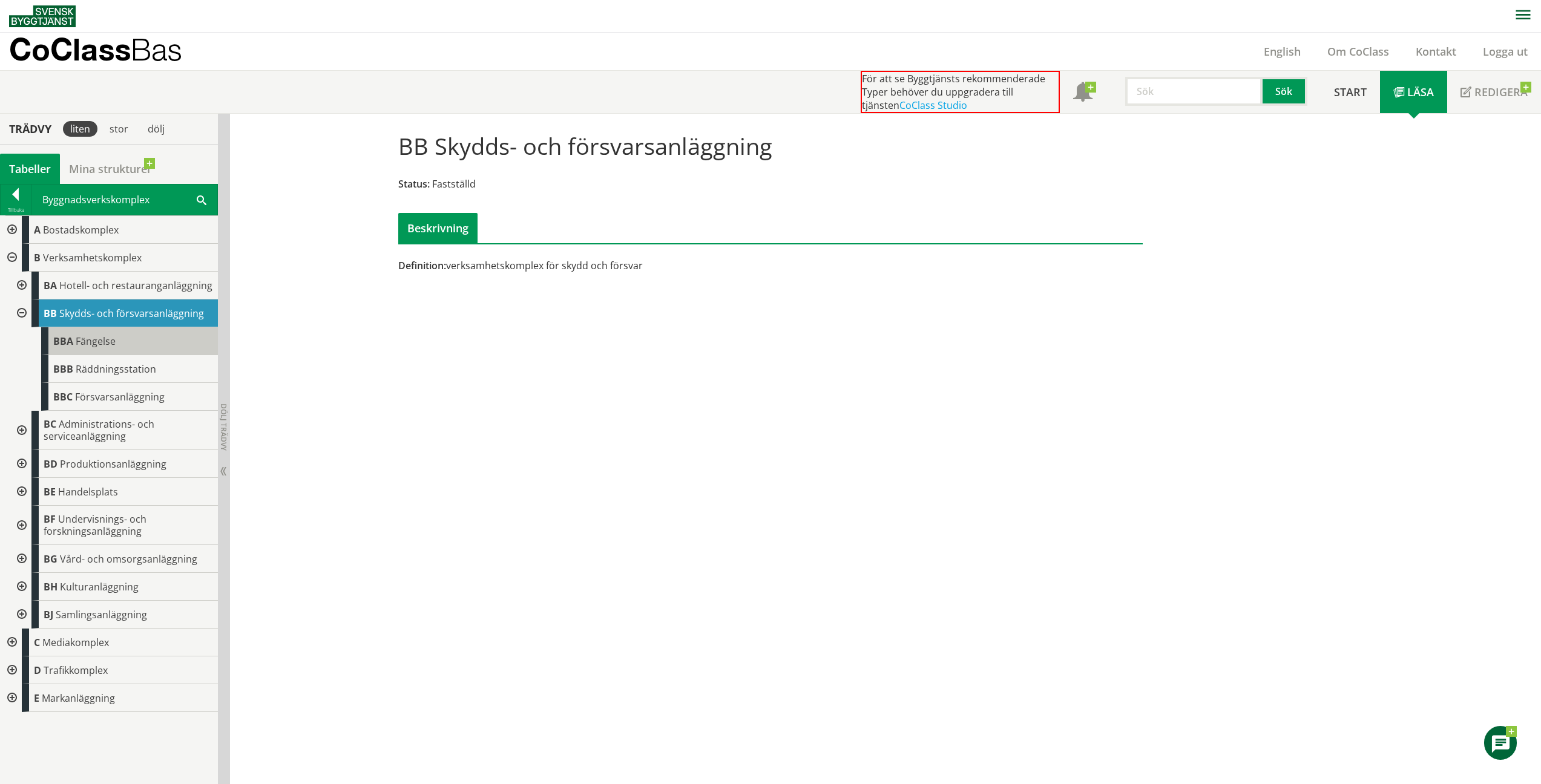
click at [86, 338] on span "Fängelse" at bounding box center [96, 342] width 40 height 13
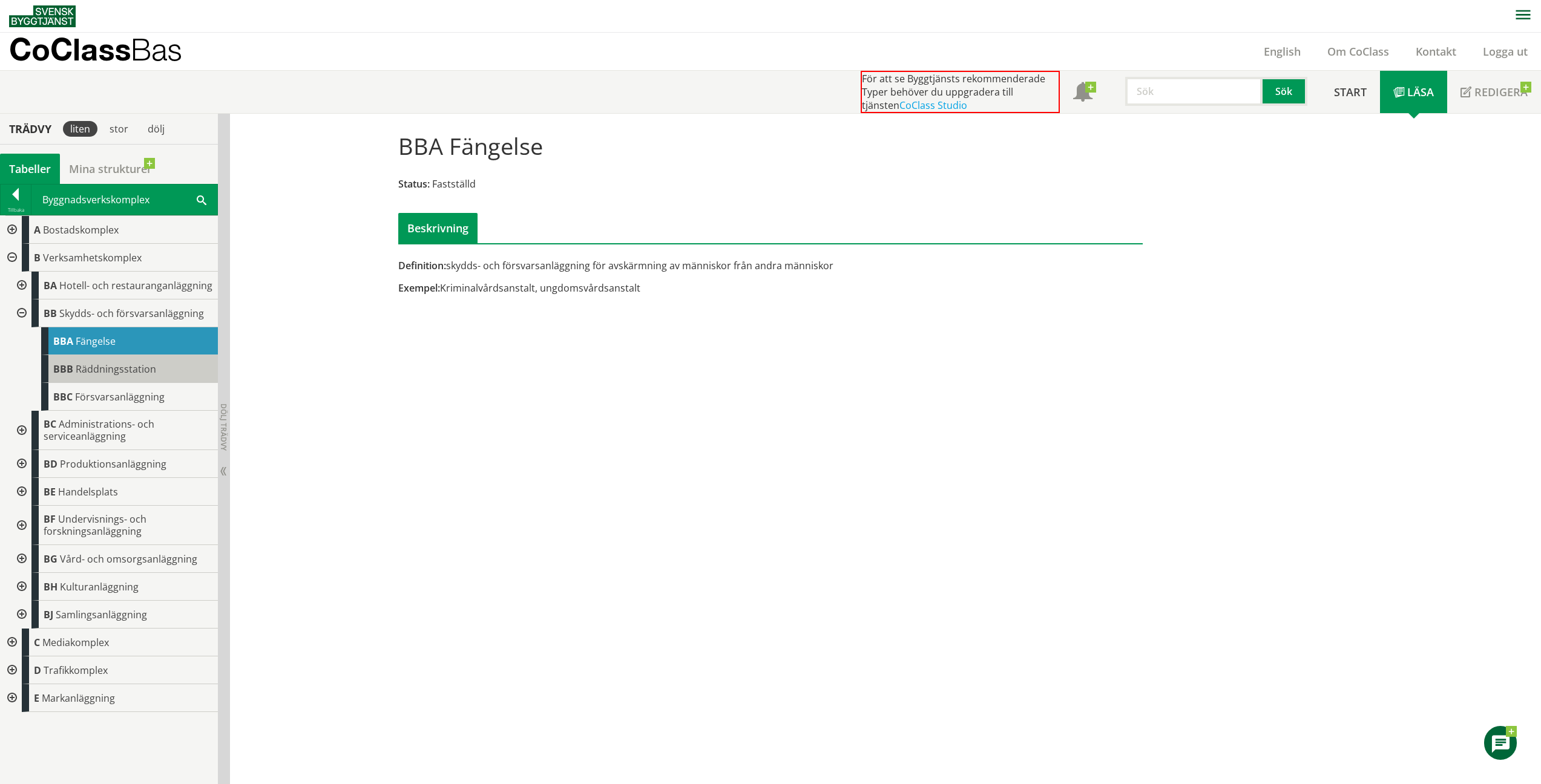
click at [152, 368] on span "Räddningsstation" at bounding box center [116, 369] width 81 height 13
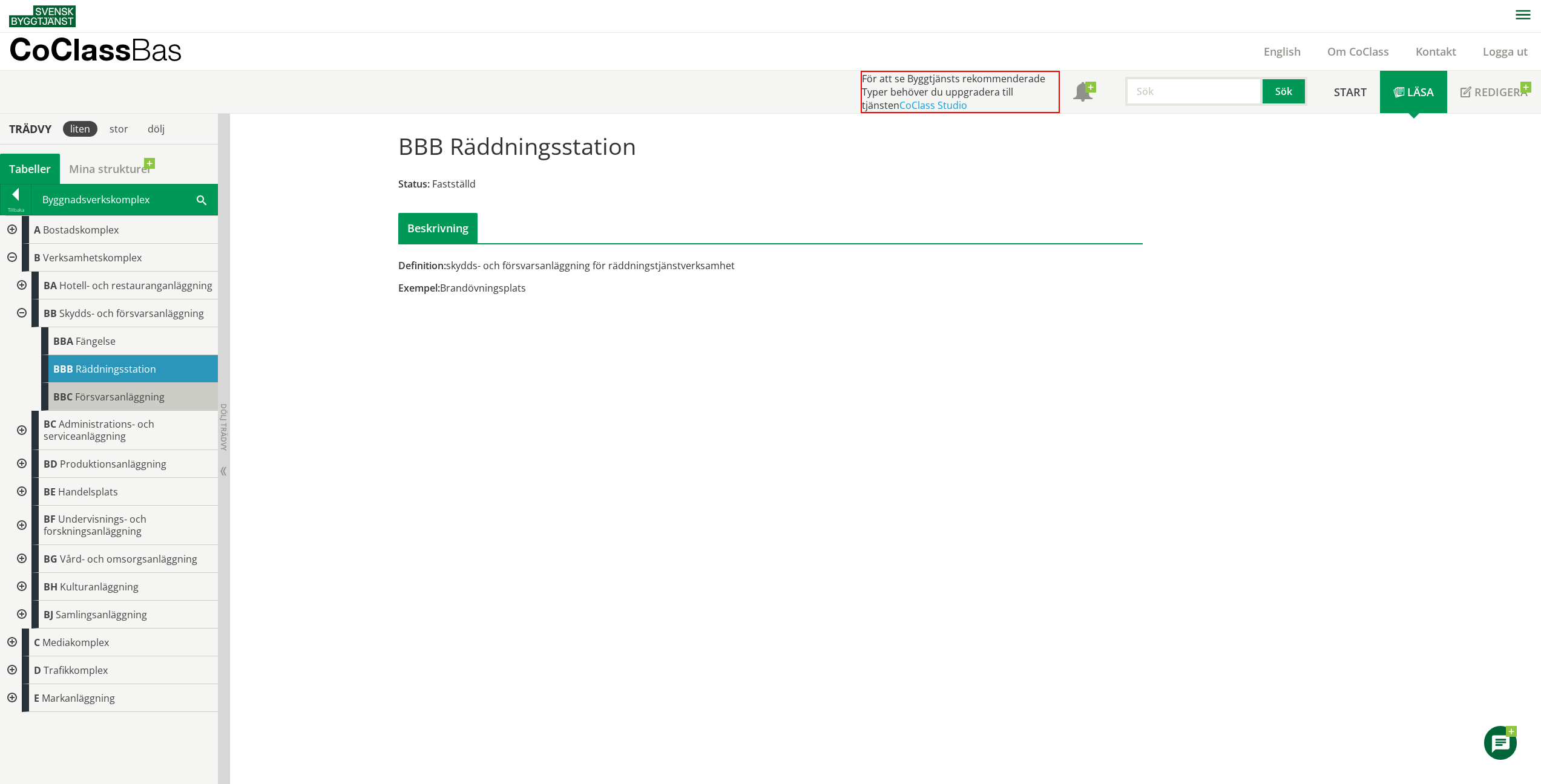
click at [140, 394] on span "Försvarsanläggning" at bounding box center [120, 397] width 89 height 13
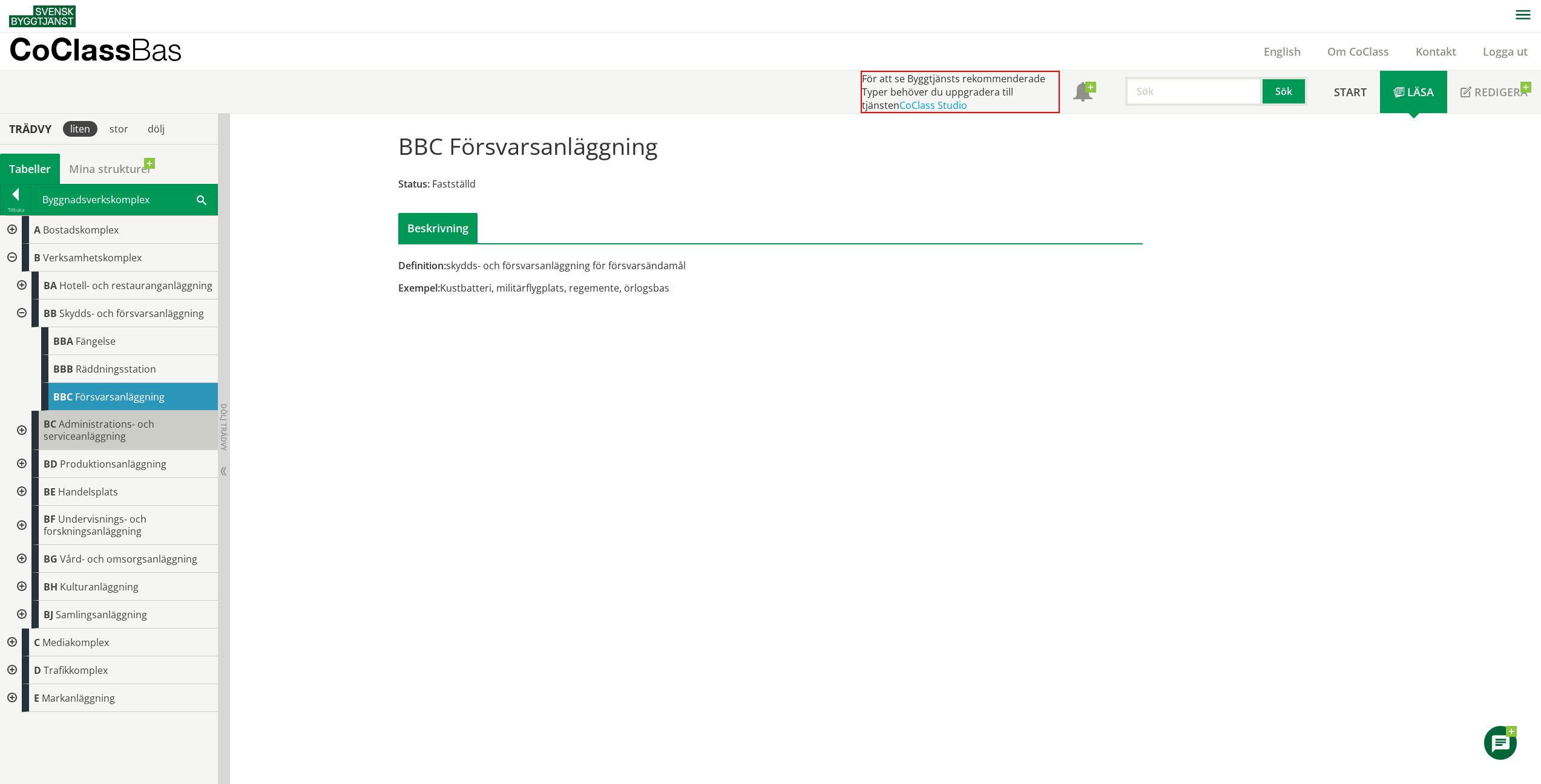
click at [56, 422] on div "BC Administrations- och serviceanläggning" at bounding box center [124, 430] width 187 height 39
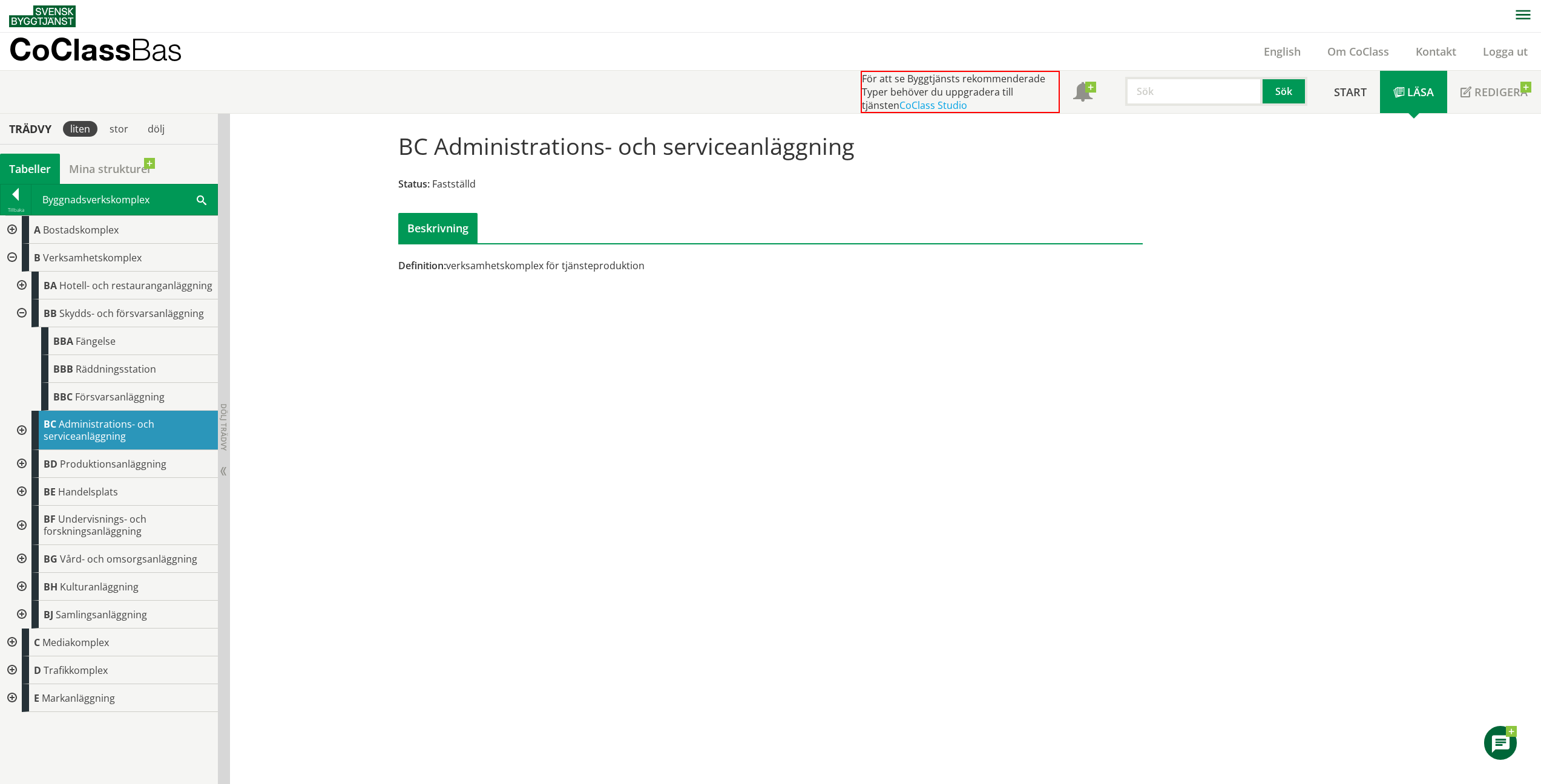
click at [24, 428] on div at bounding box center [21, 430] width 22 height 39
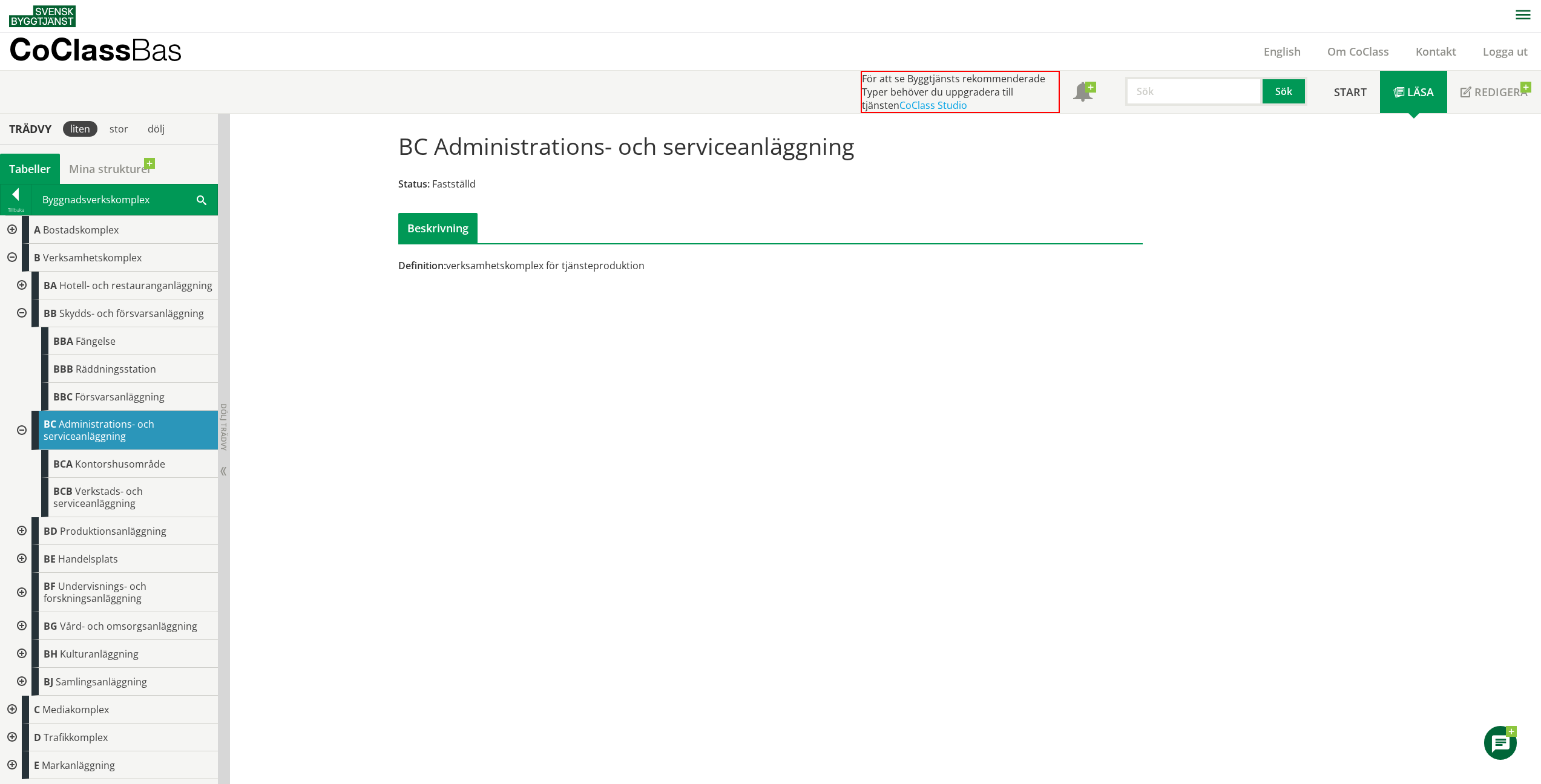
click at [88, 458] on span "Kontorshusområde" at bounding box center [120, 464] width 90 height 13
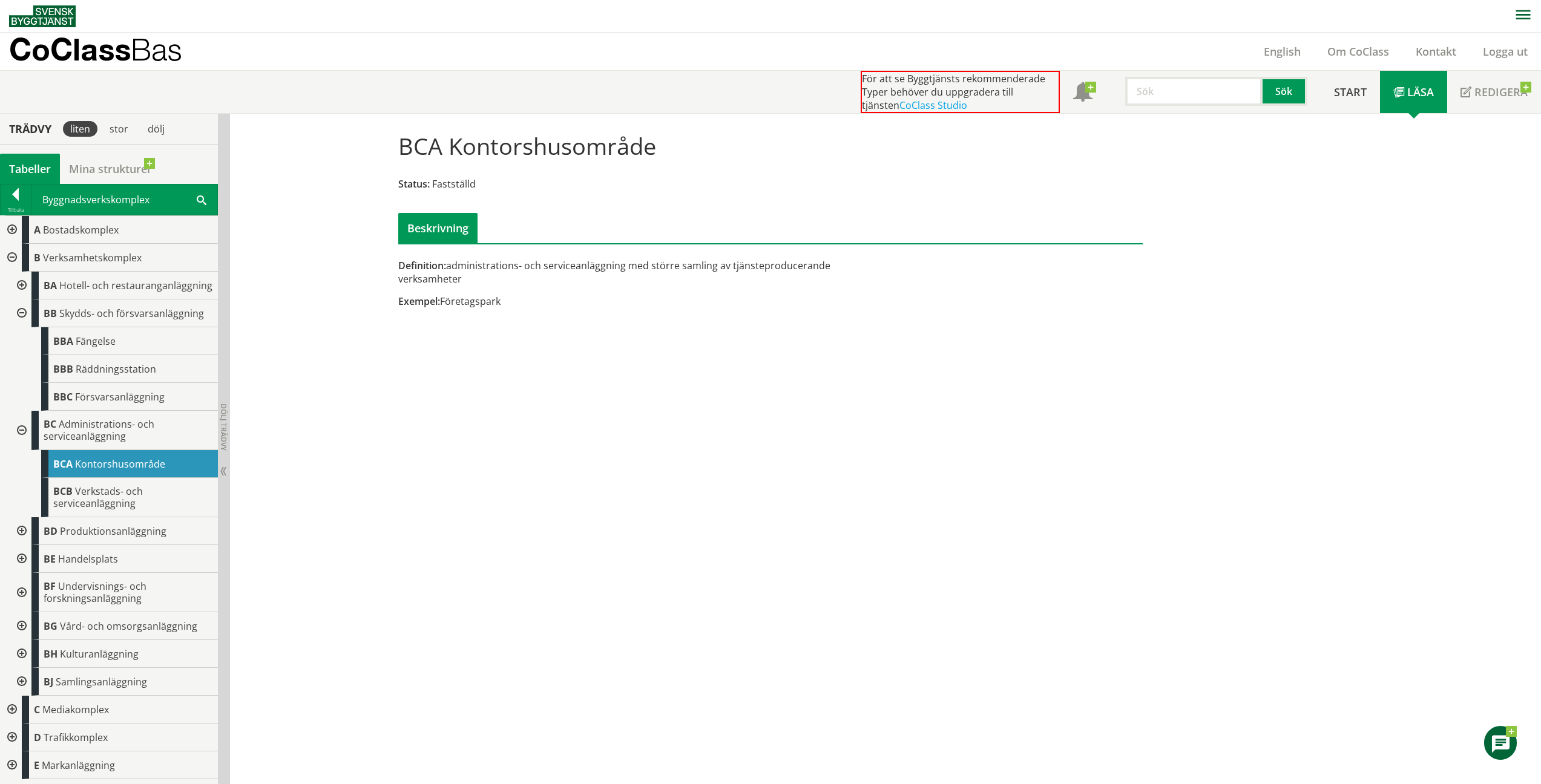
click at [91, 482] on div "BCB Verkstads- och serviceanläggning" at bounding box center [129, 498] width 177 height 39
